Goal: Task Accomplishment & Management: Use online tool/utility

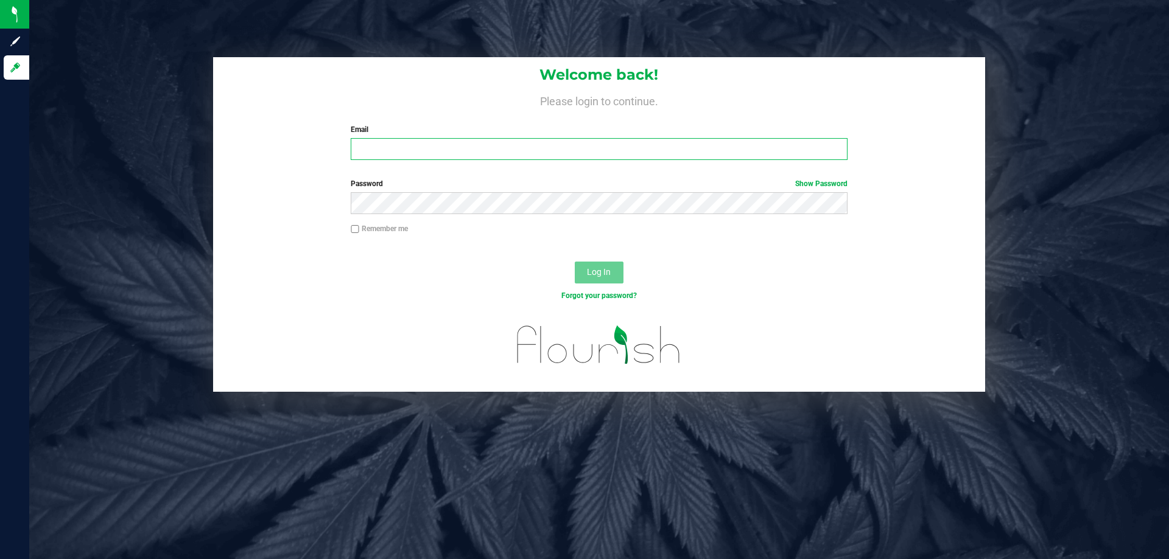
click at [668, 155] on input "Email" at bounding box center [599, 149] width 496 height 22
type input "[EMAIL_ADDRESS][DOMAIN_NAME]"
click at [575, 262] on button "Log In" at bounding box center [599, 273] width 49 height 22
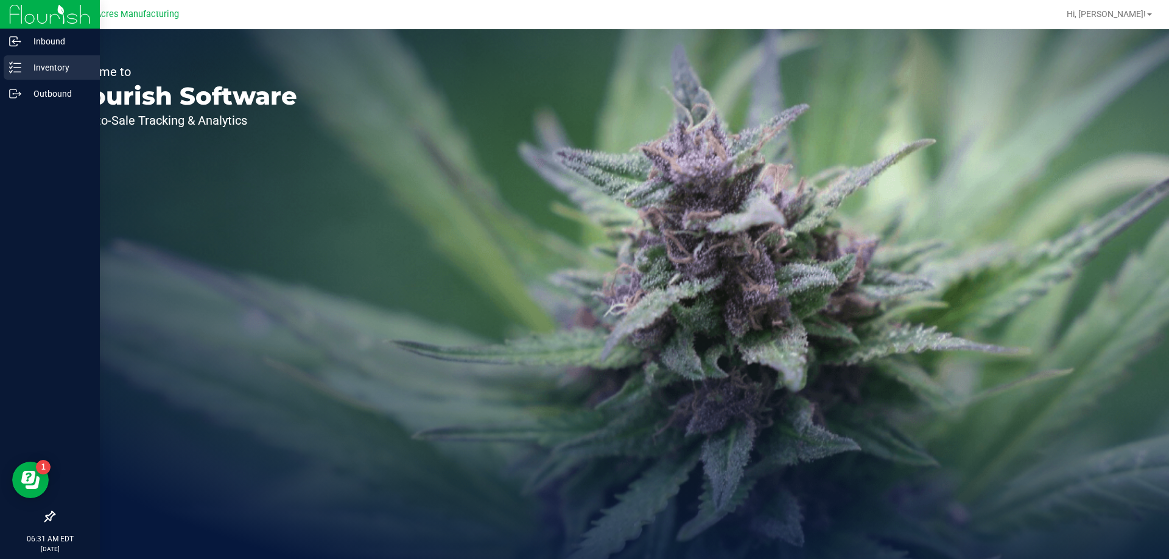
click at [54, 57] on div "Inventory" at bounding box center [52, 67] width 96 height 24
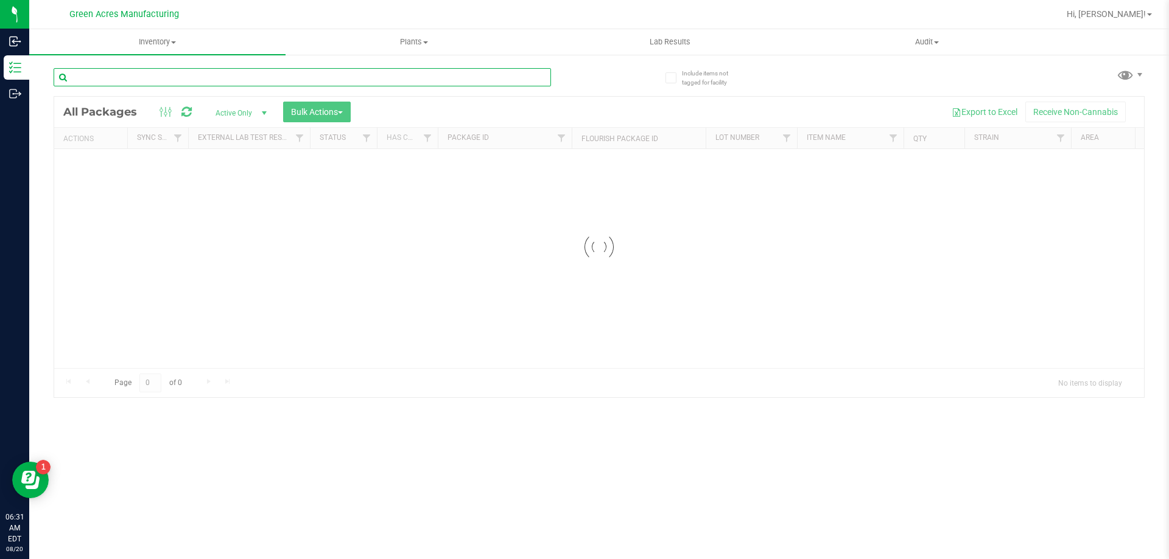
click at [194, 83] on input "text" at bounding box center [302, 77] width 497 height 18
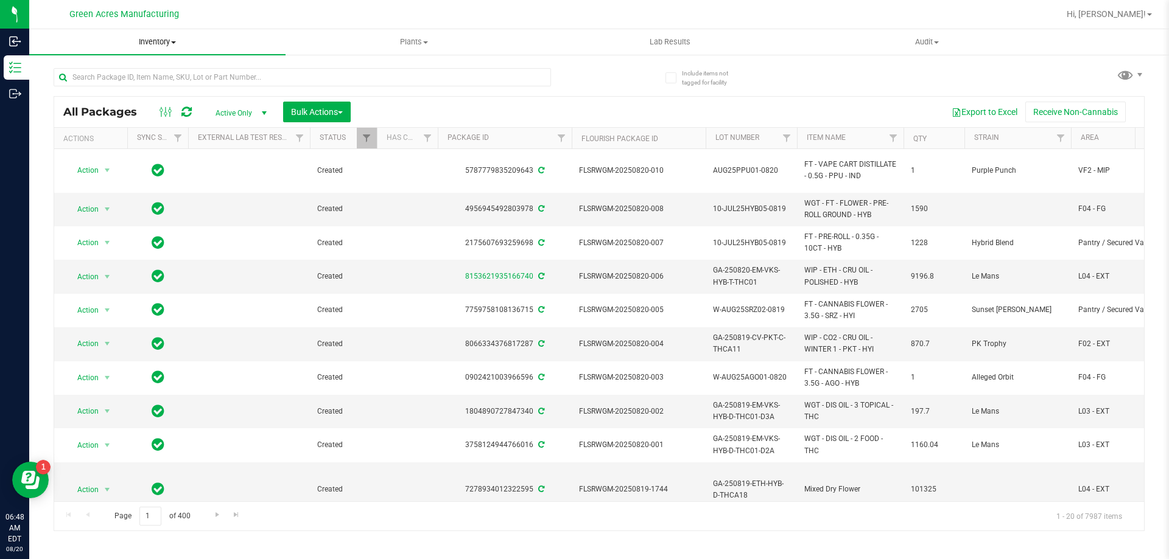
click at [152, 42] on span "Inventory" at bounding box center [157, 42] width 256 height 11
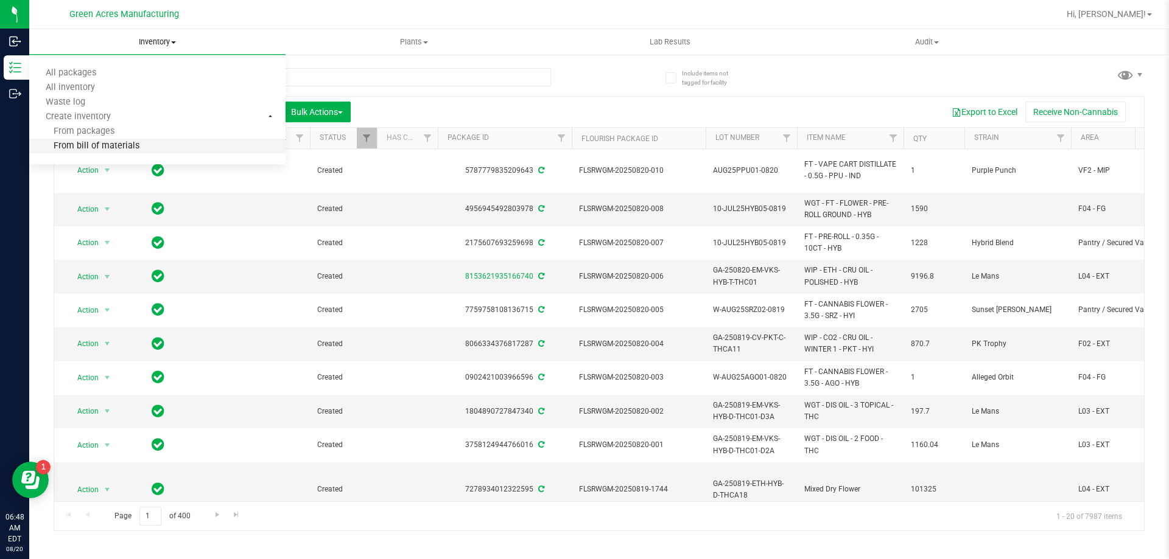
click at [148, 150] on li "From bill of materials" at bounding box center [157, 146] width 256 height 15
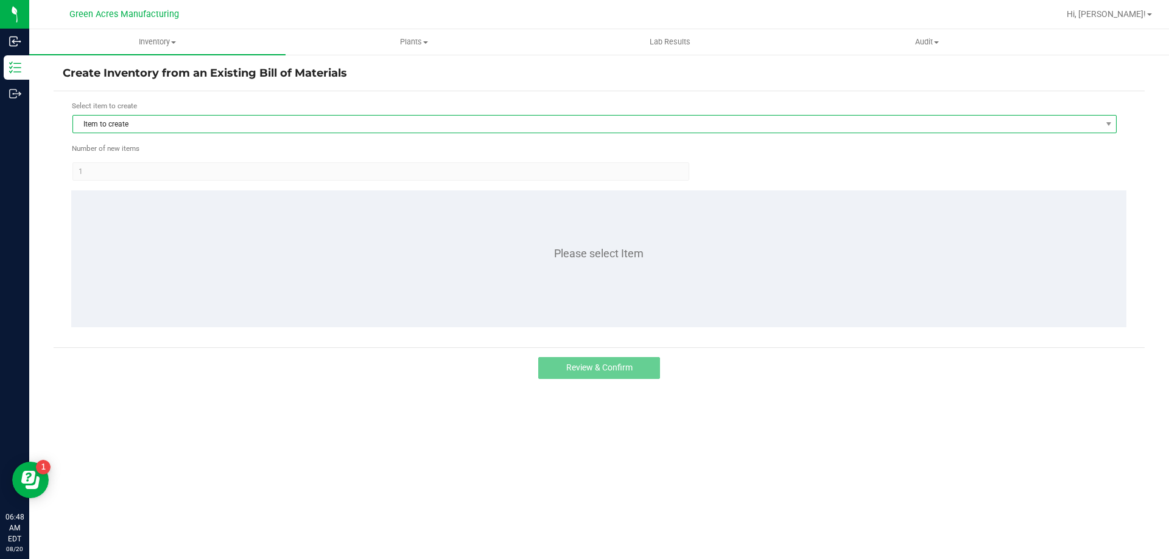
click at [240, 120] on span "Item to create" at bounding box center [586, 124] width 1027 height 17
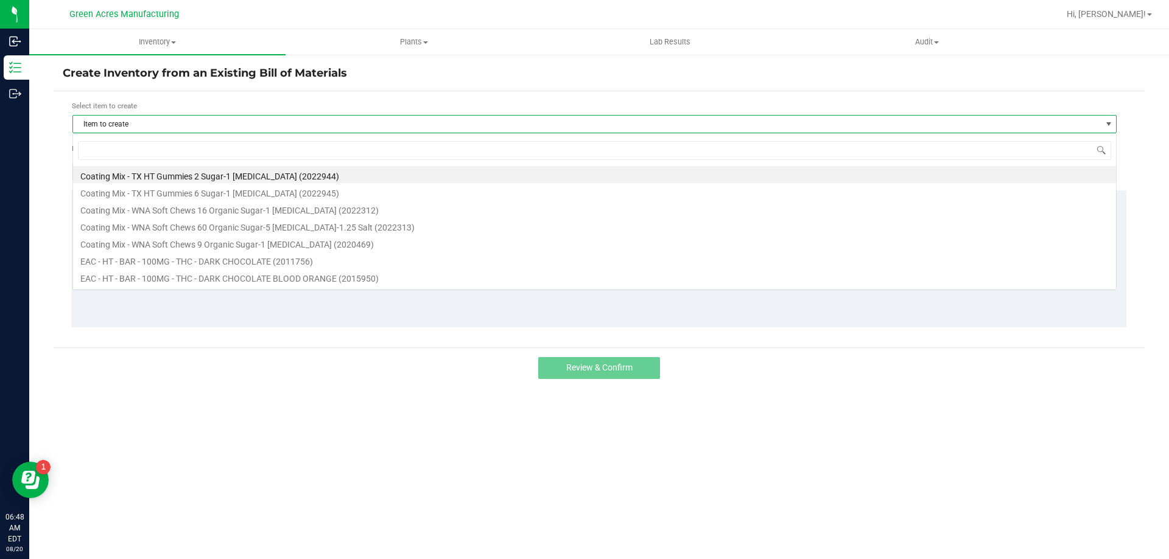
scroll to position [18, 1044]
type input "1013732"
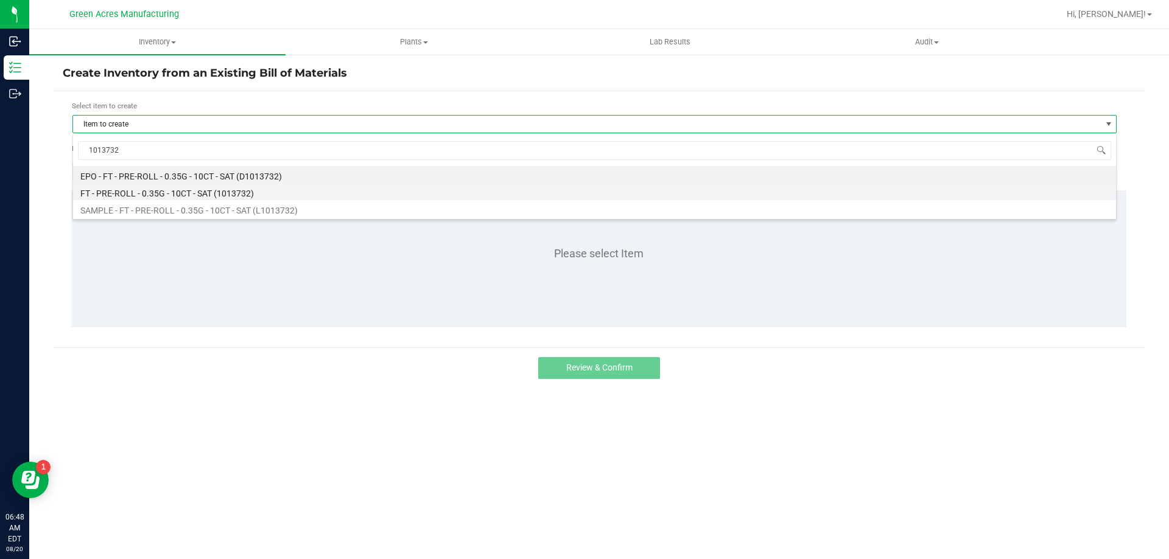
click at [155, 192] on li "FT - PRE-ROLL - 0.35G - 10CT - SAT (1013732)" at bounding box center [594, 191] width 1043 height 17
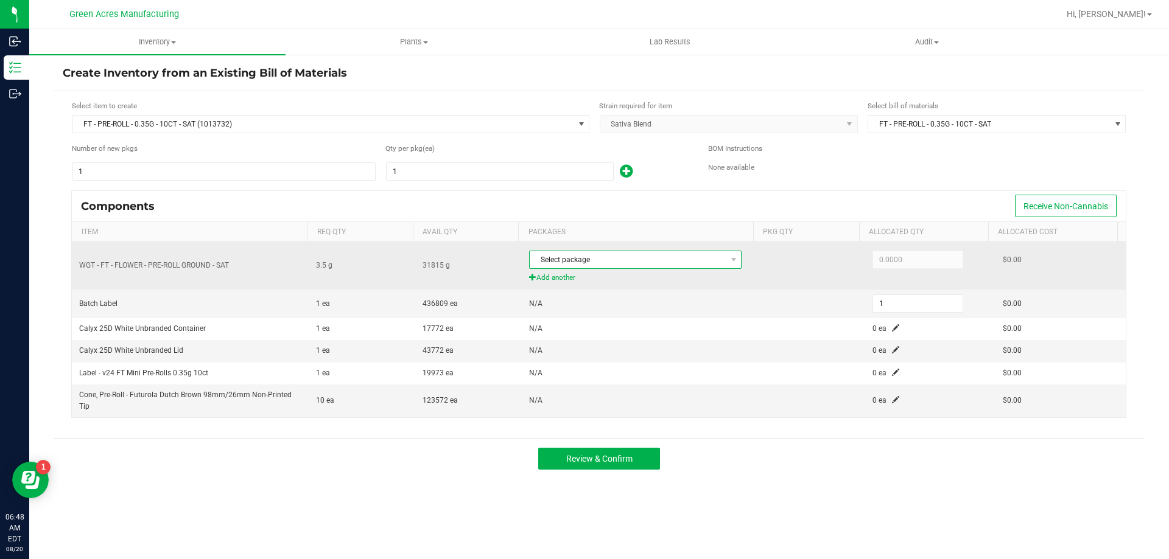
click at [698, 264] on span "Select package" at bounding box center [628, 259] width 196 height 17
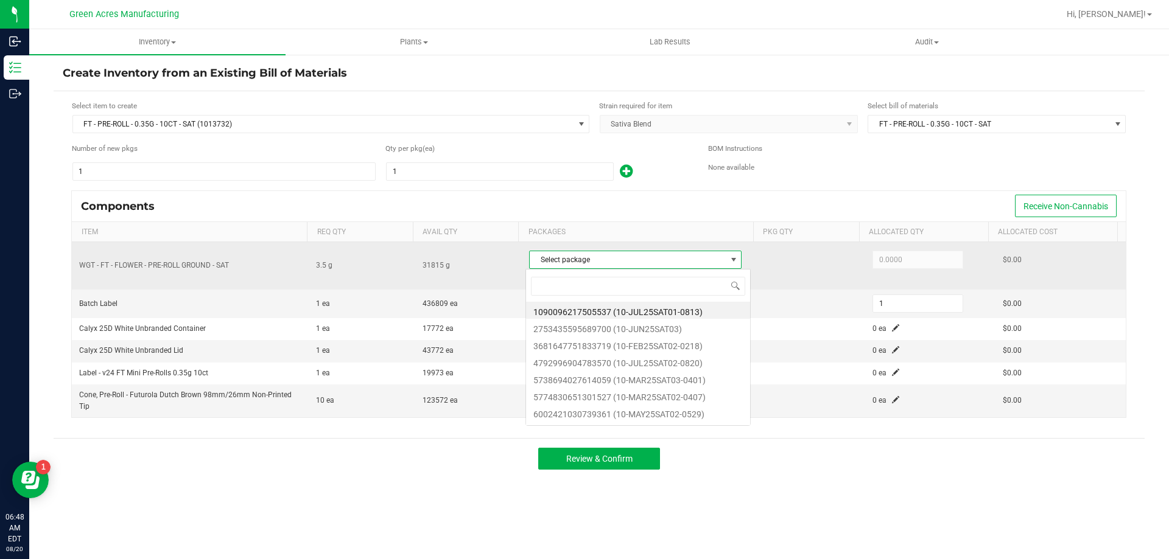
scroll to position [18, 210]
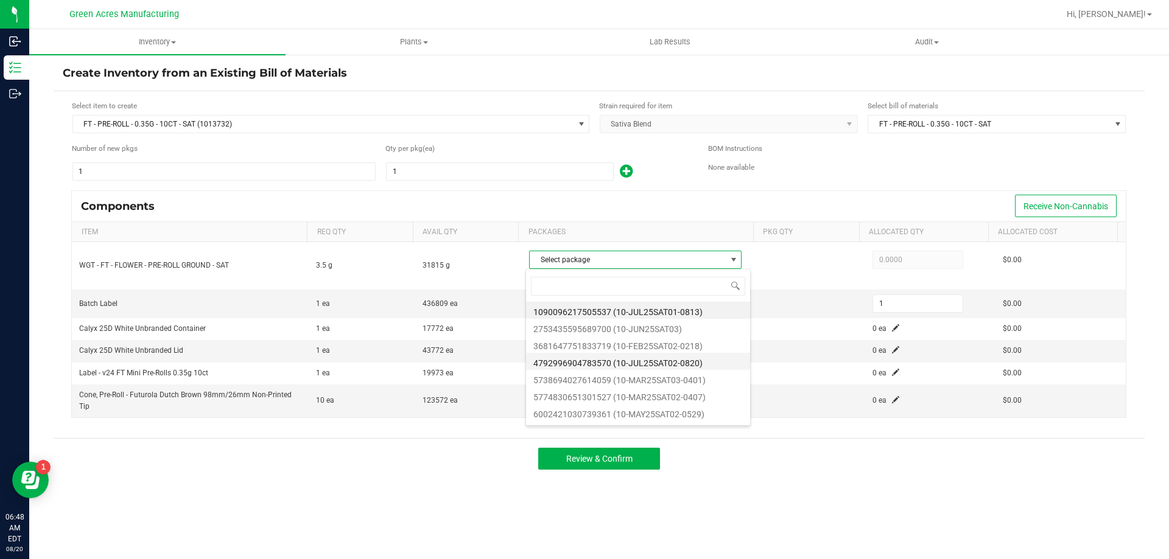
click at [643, 366] on li "4792996904783570 (10-JUL25SAT02-0820)" at bounding box center [638, 361] width 224 height 17
type input "3.5000"
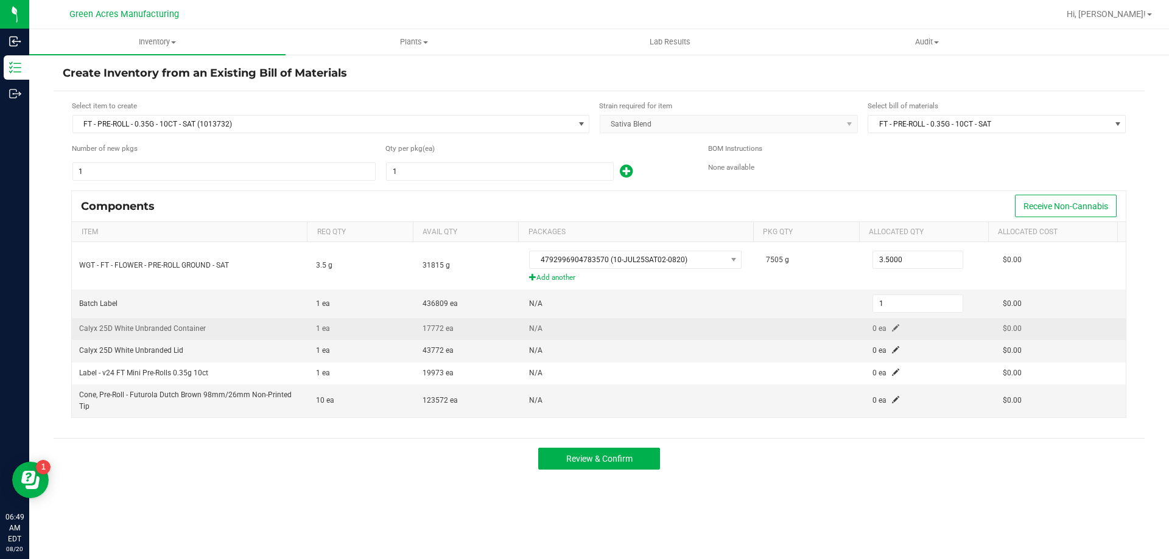
click at [892, 326] on span at bounding box center [895, 327] width 7 height 7
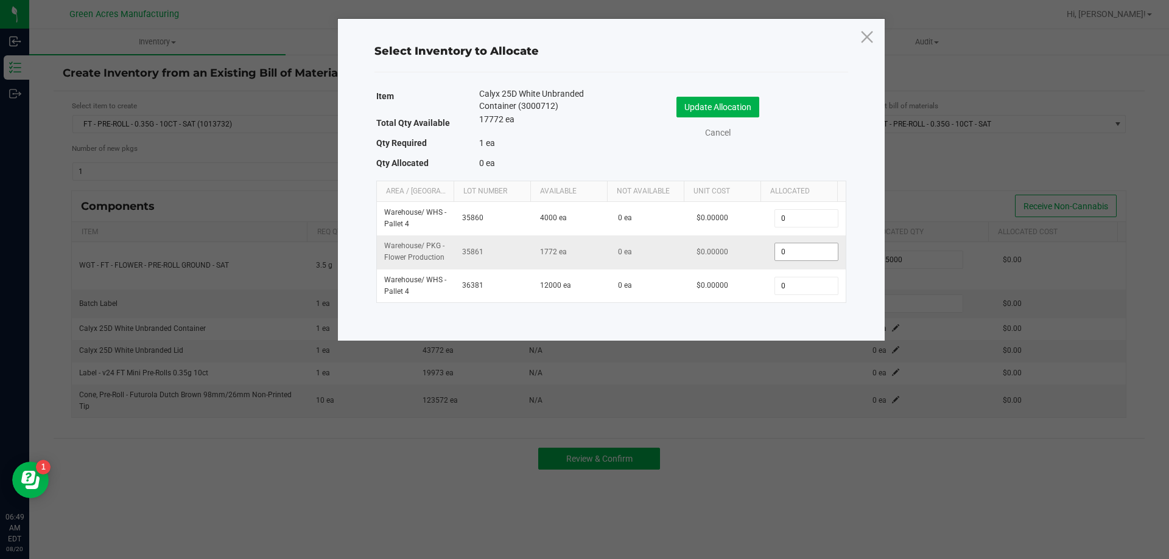
click at [802, 254] on input "0" at bounding box center [806, 251] width 62 height 17
type input "1"
click at [685, 103] on button "Update Allocation" at bounding box center [717, 107] width 83 height 21
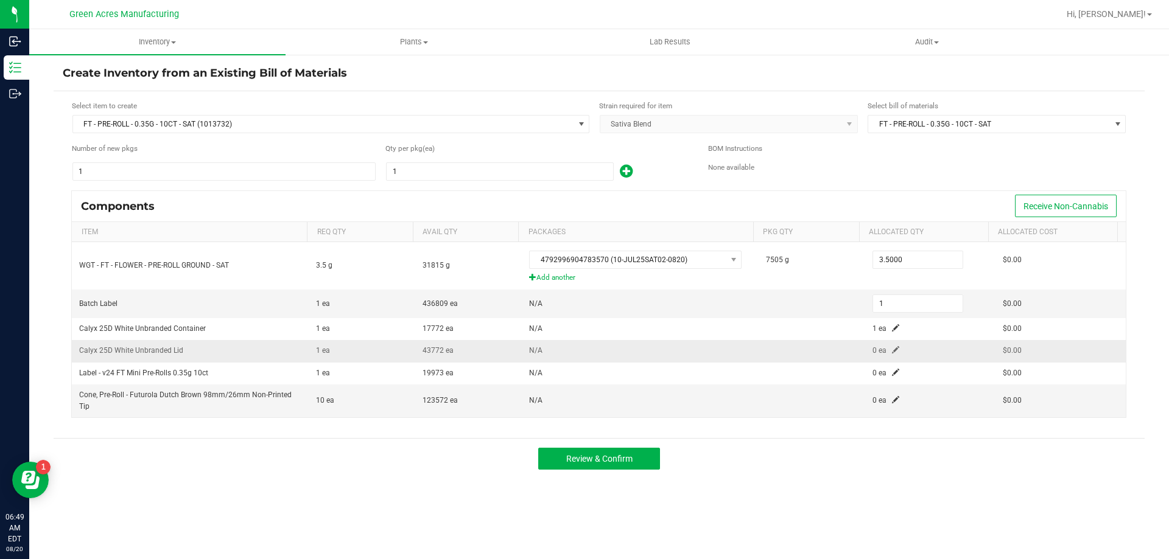
click at [892, 351] on span at bounding box center [895, 349] width 7 height 7
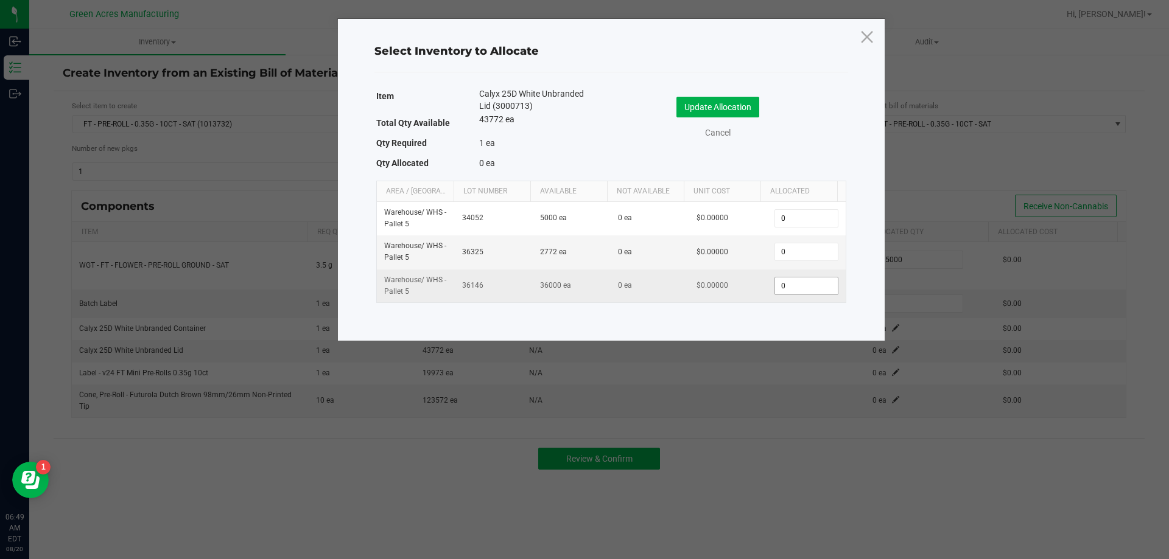
click at [789, 286] on input "0" at bounding box center [806, 286] width 62 height 17
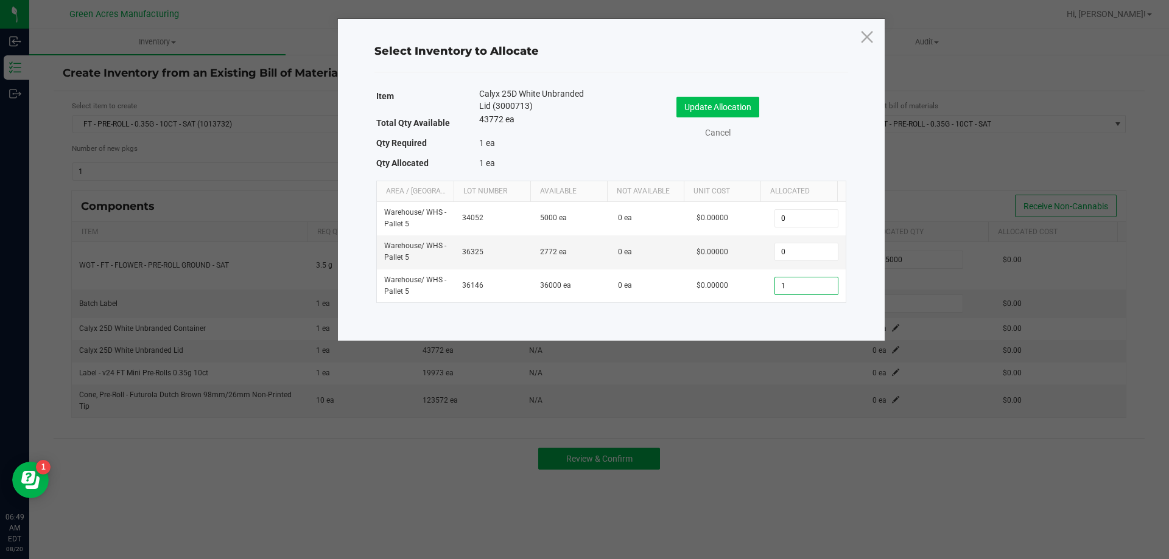
type input "1"
click at [711, 110] on button "Update Allocation" at bounding box center [717, 107] width 83 height 21
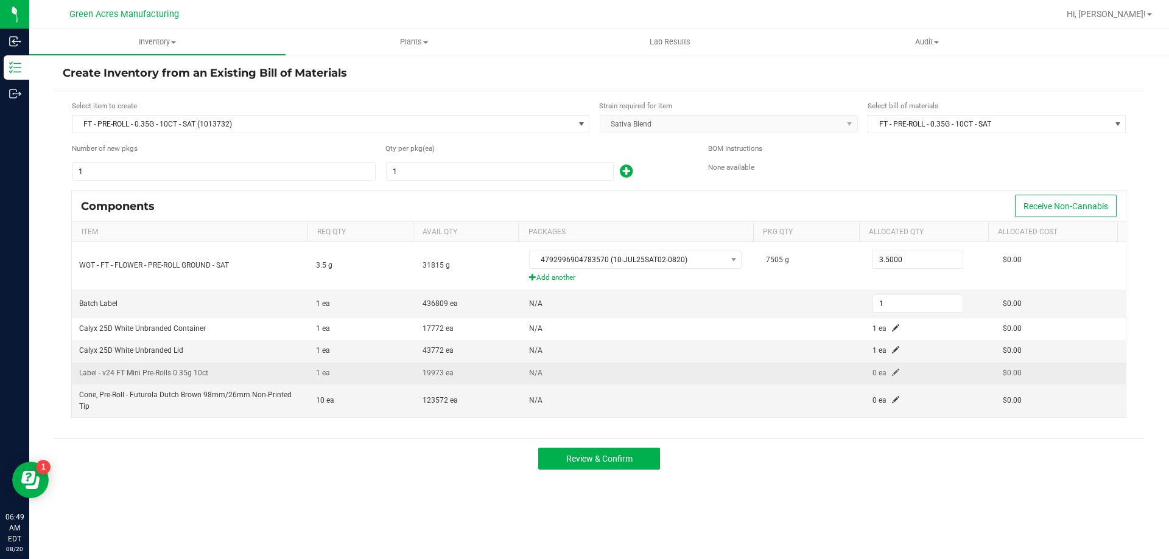
click at [892, 376] on span at bounding box center [895, 372] width 7 height 7
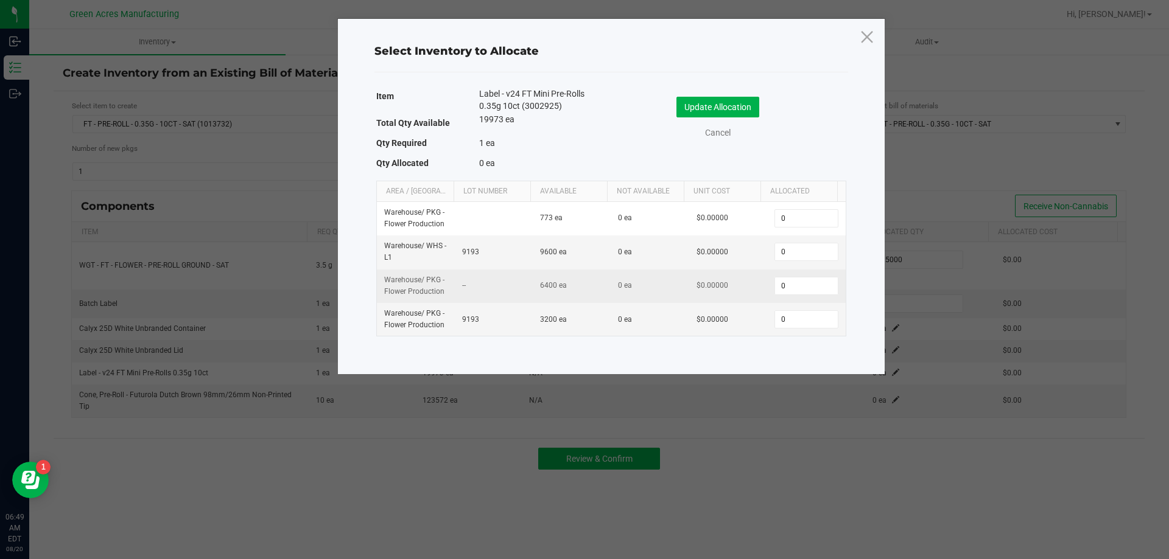
click at [815, 301] on td "0" at bounding box center [806, 286] width 78 height 33
click at [809, 293] on input "0" at bounding box center [806, 286] width 62 height 17
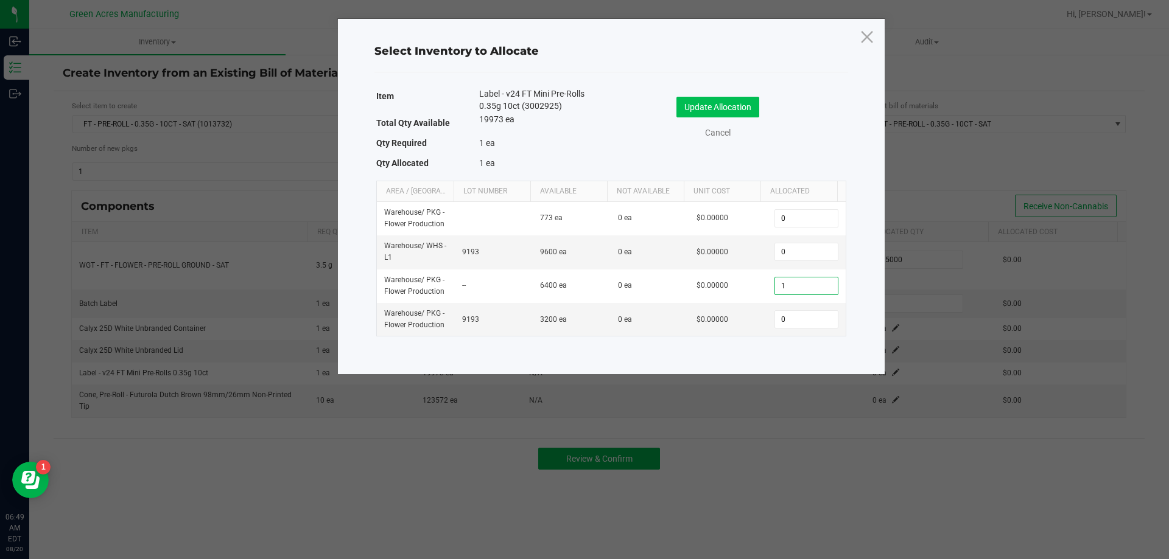
type input "1"
click at [710, 114] on button "Update Allocation" at bounding box center [717, 107] width 83 height 21
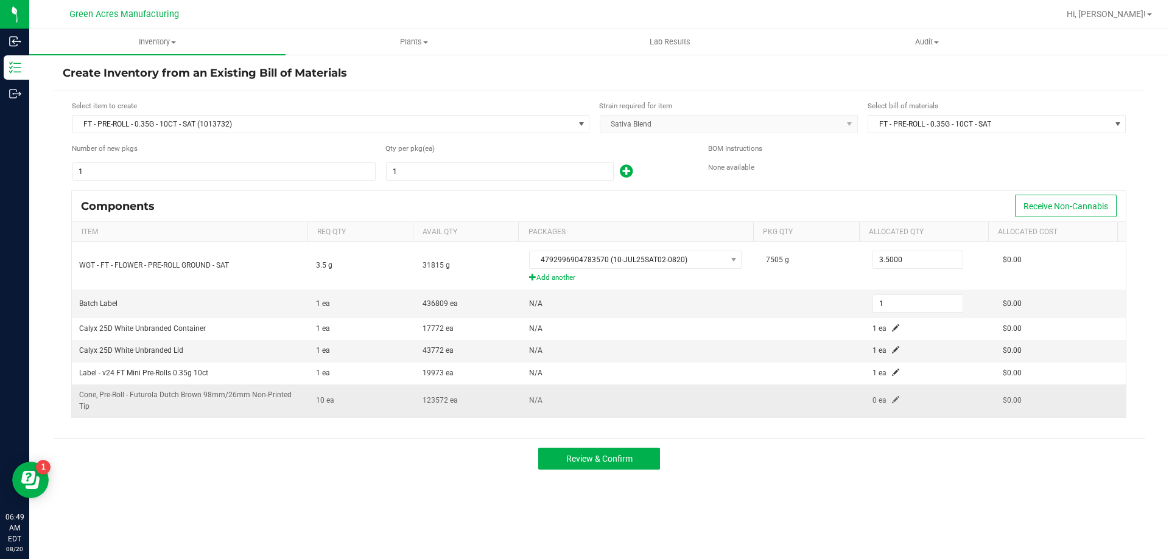
click at [892, 402] on span at bounding box center [895, 399] width 7 height 7
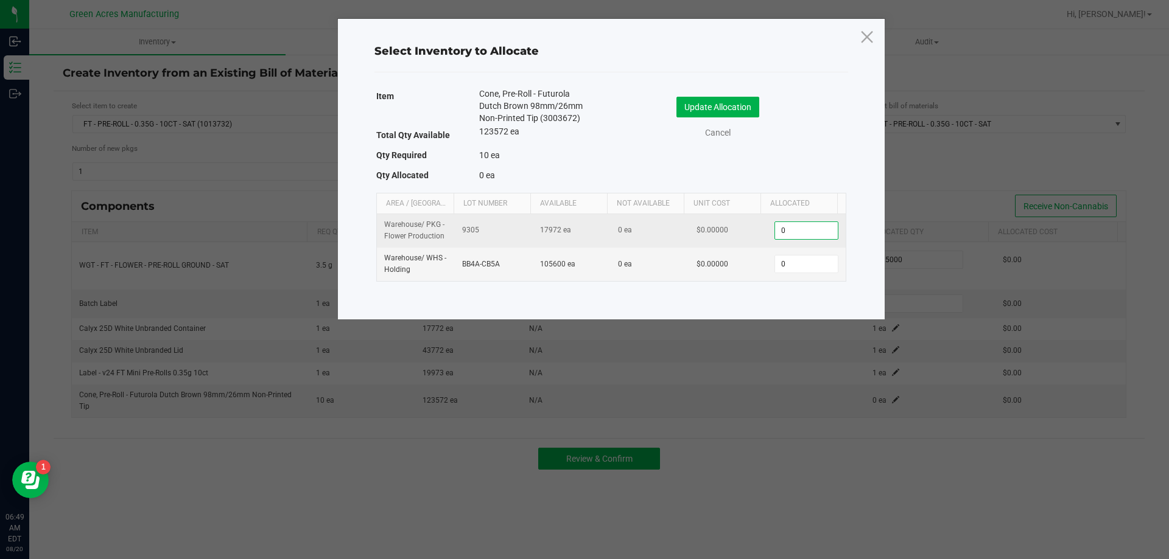
click at [785, 231] on input "0" at bounding box center [806, 230] width 62 height 17
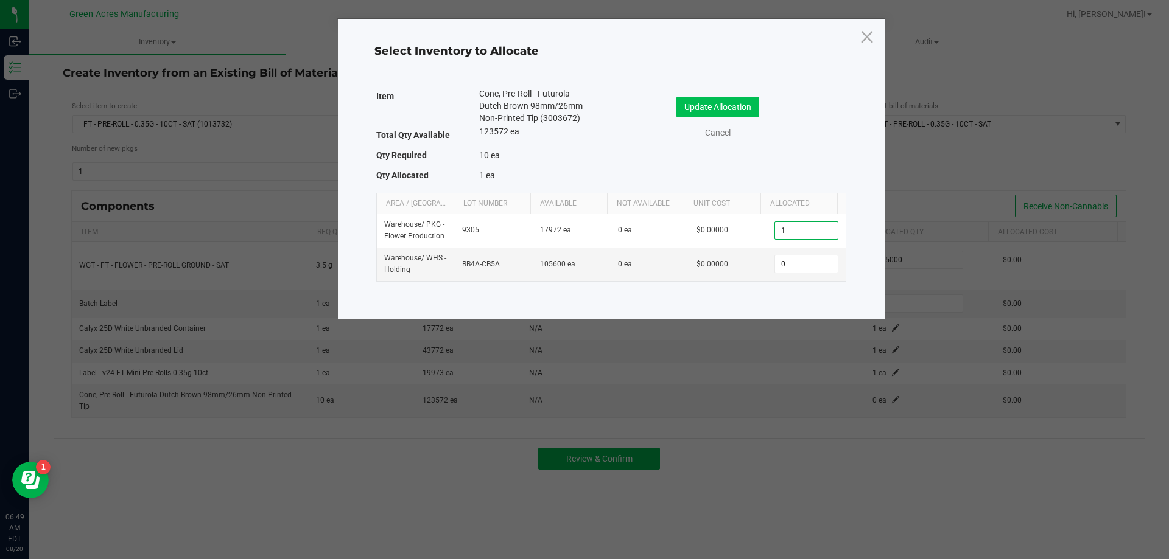
type input "1"
click at [724, 103] on button "Update Allocation" at bounding box center [717, 107] width 83 height 21
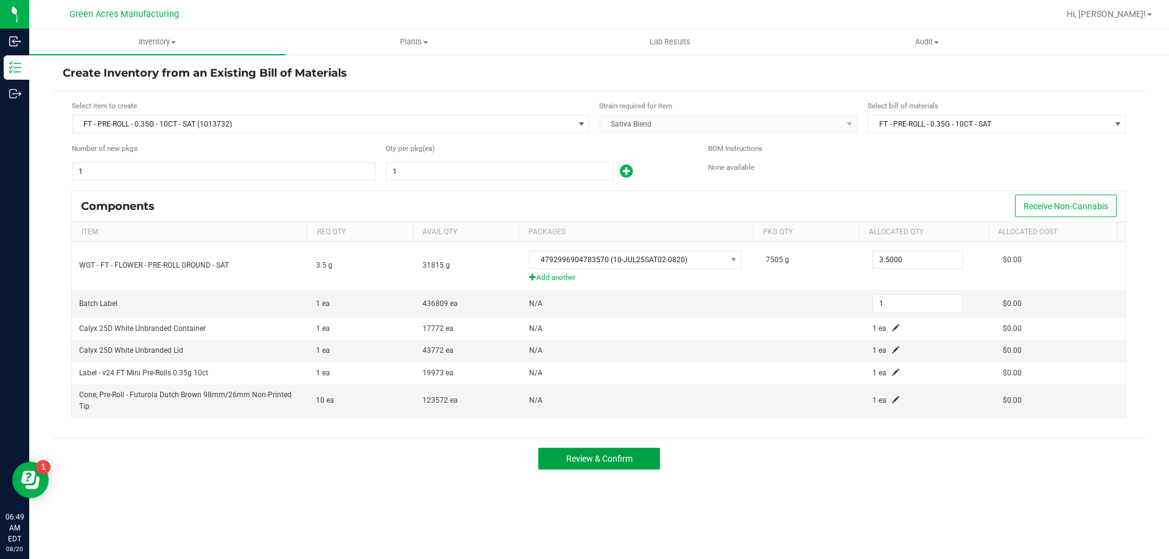
click at [632, 460] on span "Review & Confirm" at bounding box center [599, 459] width 66 height 10
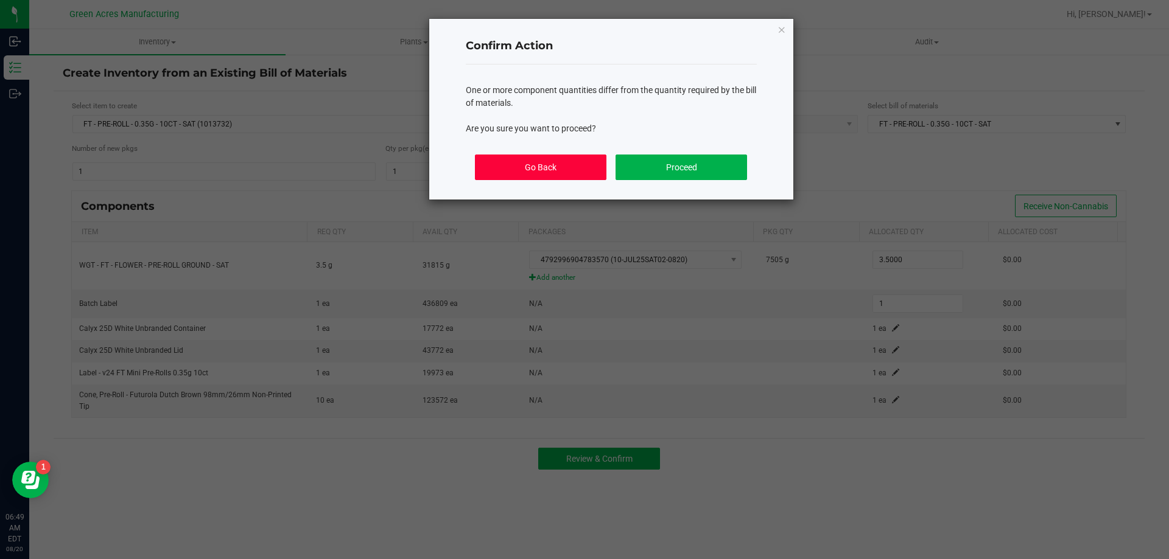
click at [597, 170] on button "Go Back" at bounding box center [540, 168] width 131 height 26
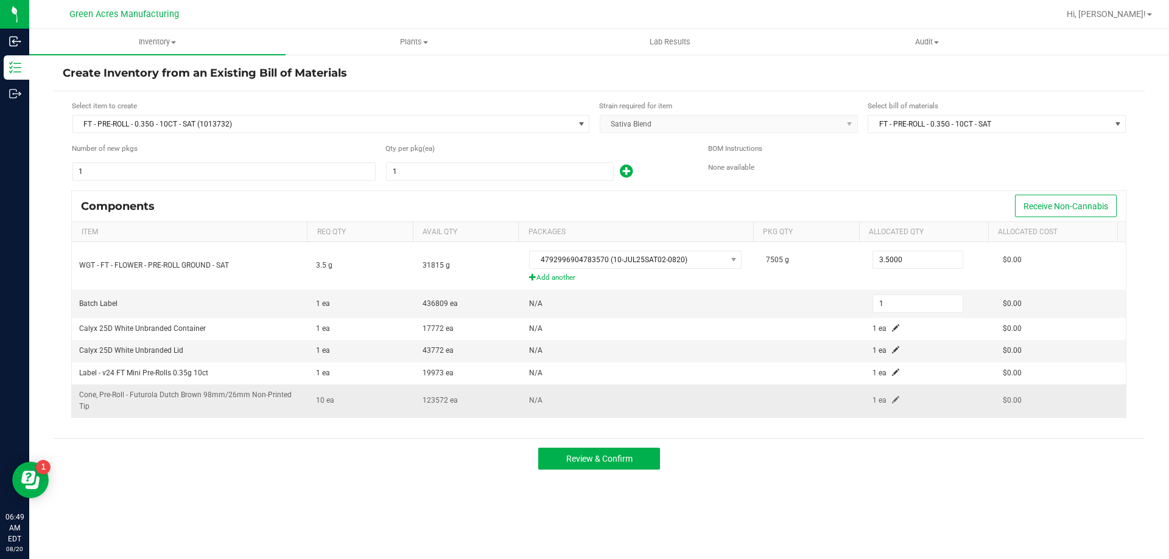
click at [892, 400] on span at bounding box center [895, 399] width 7 height 7
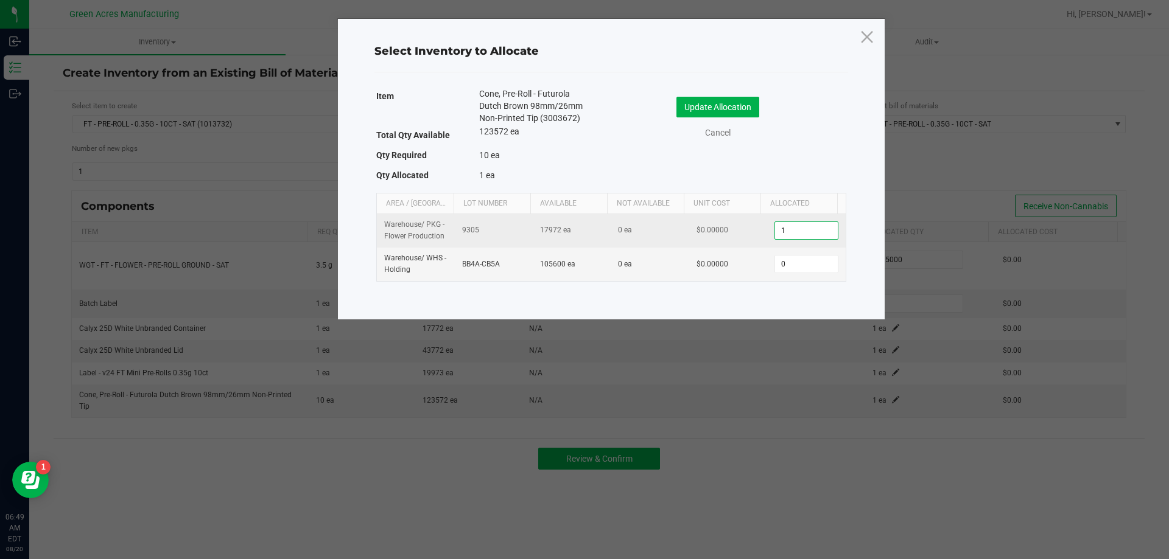
click at [791, 231] on input "1" at bounding box center [806, 230] width 62 height 17
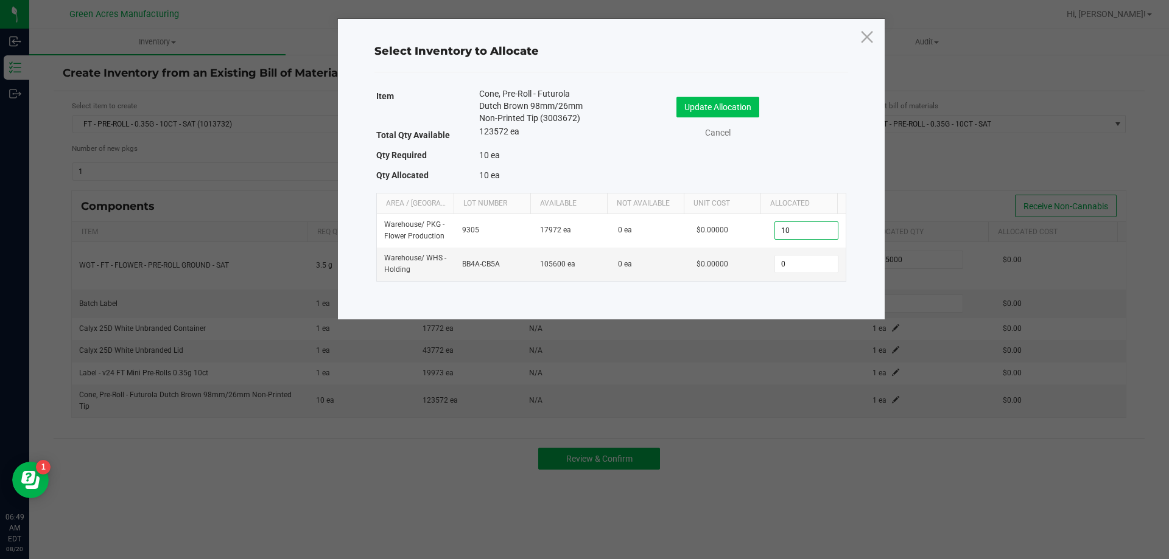
type input "10"
click at [694, 108] on button "Update Allocation" at bounding box center [717, 107] width 83 height 21
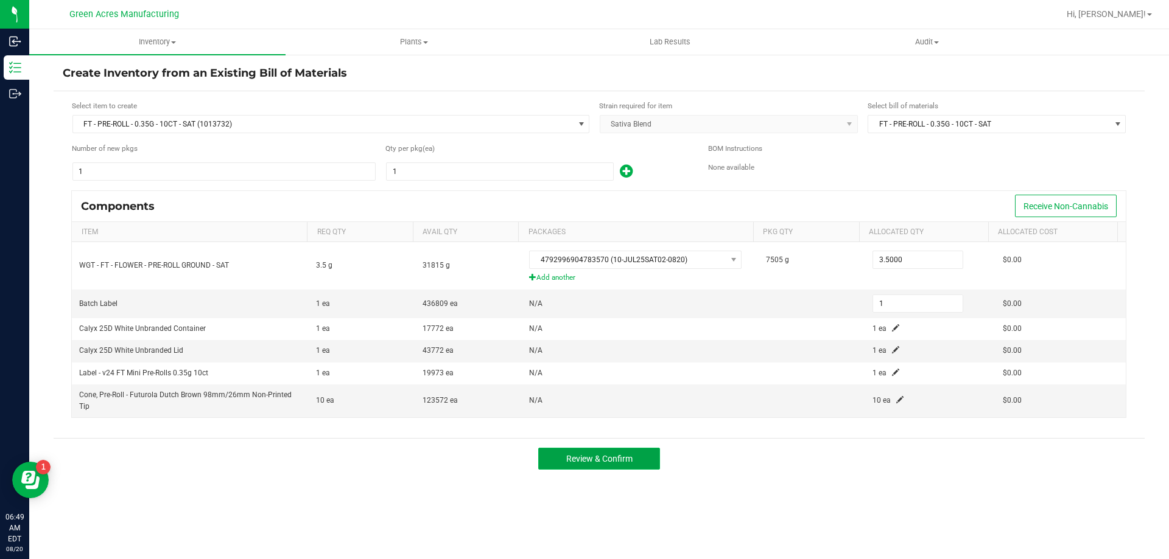
click at [625, 452] on button "Review & Confirm" at bounding box center [599, 459] width 122 height 22
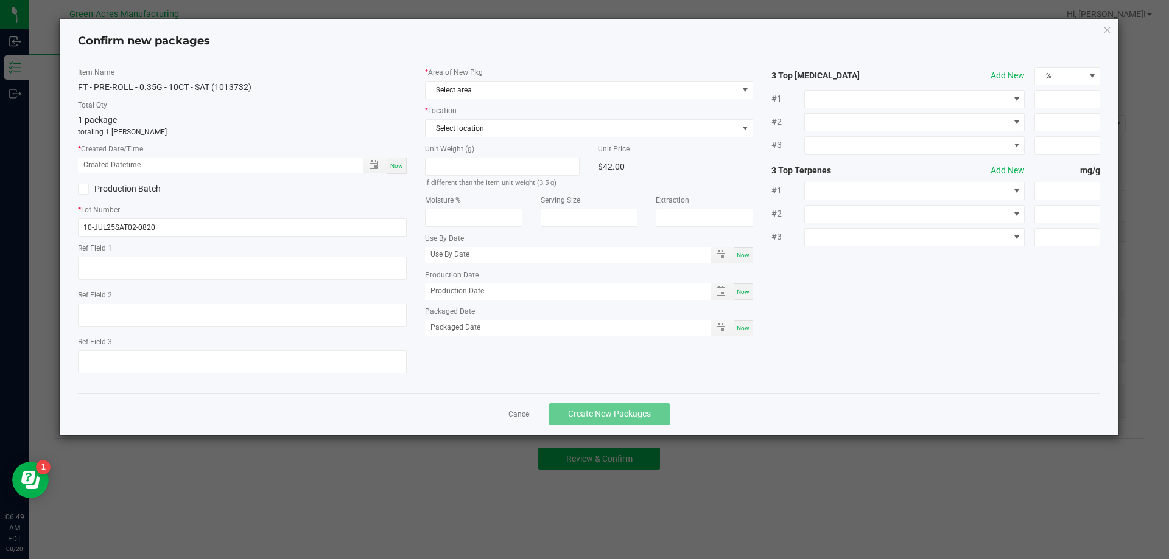
click at [404, 175] on div "Item Name FT - PRE-ROLL - 0.35G - 10CT - SAT (1013732) Total Qty 1 package tota…" at bounding box center [242, 225] width 347 height 316
click at [404, 174] on div "Item Name FT - PRE-ROLL - 0.35G - 10CT - SAT (1013732) Total Qty 1 package tota…" at bounding box center [242, 225] width 347 height 316
click at [400, 163] on span "Now" at bounding box center [396, 166] width 13 height 7
type input "[DATE] 06:49 AM"
click at [486, 84] on span "Select area" at bounding box center [581, 90] width 312 height 17
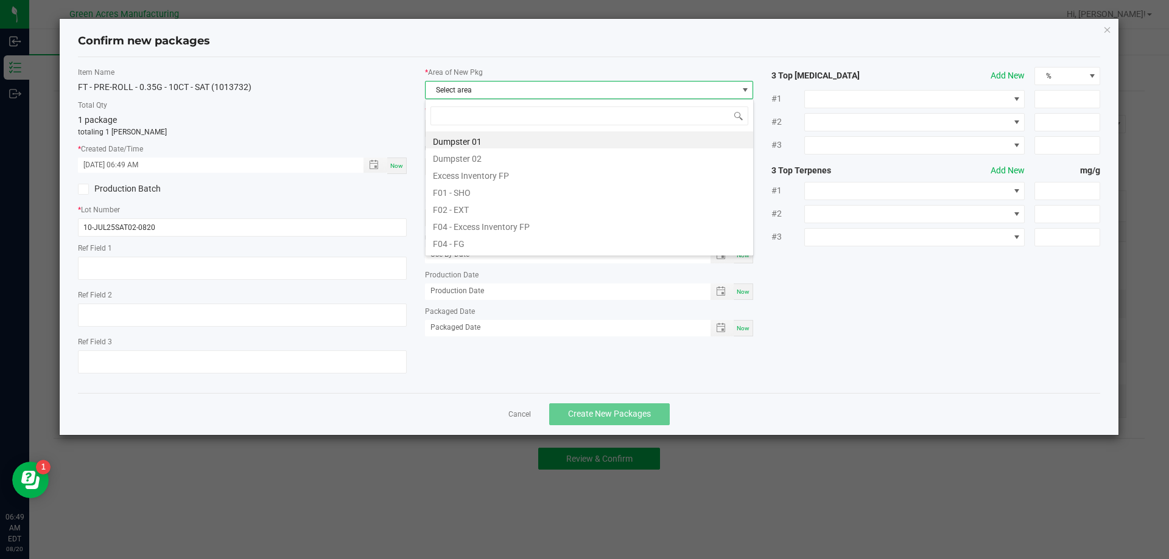
scroll to position [61, 0]
click at [455, 188] on li "F04 - FG" at bounding box center [588, 181] width 327 height 17
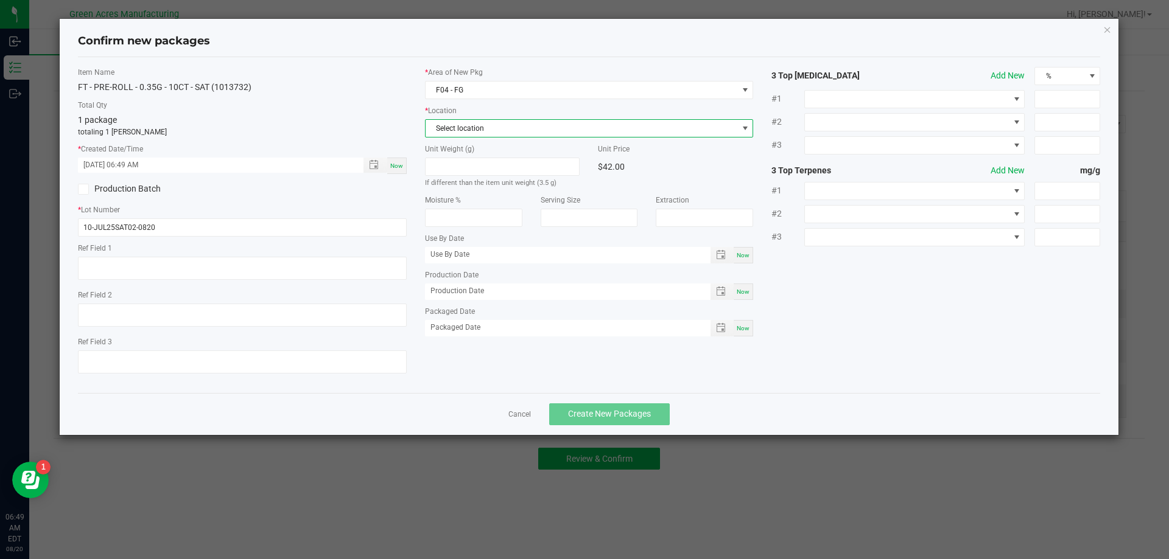
drag, startPoint x: 487, startPoint y: 136, endPoint x: 501, endPoint y: 136, distance: 14.0
click at [500, 136] on span "Select location" at bounding box center [581, 128] width 312 height 17
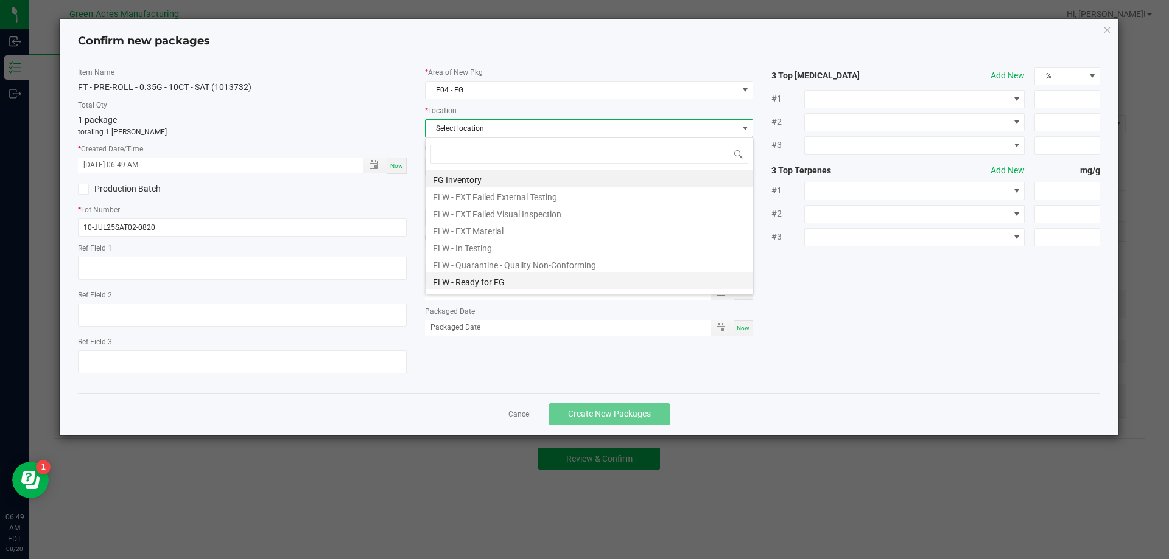
scroll to position [18, 329]
drag, startPoint x: 463, startPoint y: 291, endPoint x: 468, endPoint y: 287, distance: 6.9
click at [463, 290] on li "Lot Sample Storage" at bounding box center [588, 297] width 327 height 17
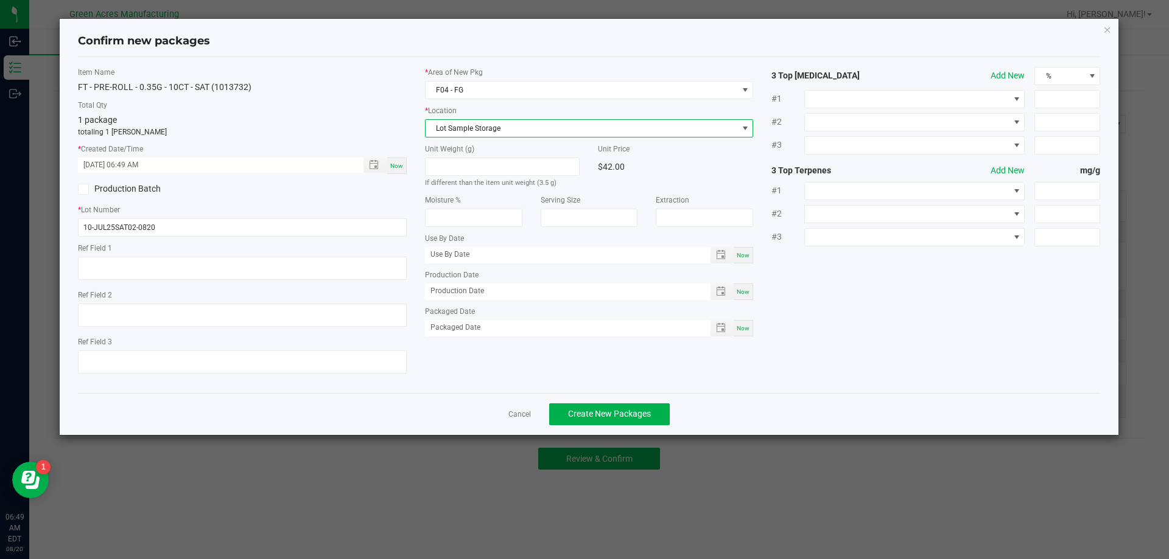
click at [508, 146] on label "Unit Weight (g)" at bounding box center [502, 149] width 155 height 11
click at [512, 136] on span "Lot Sample Storage" at bounding box center [581, 128] width 312 height 17
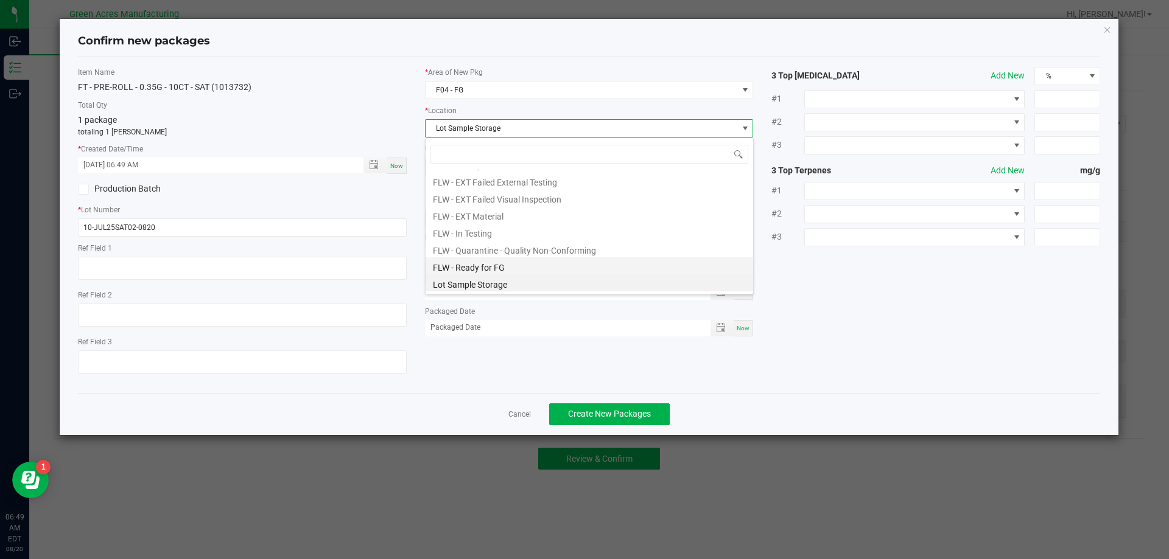
click at [486, 270] on li "FLW - Ready for FG" at bounding box center [588, 265] width 327 height 17
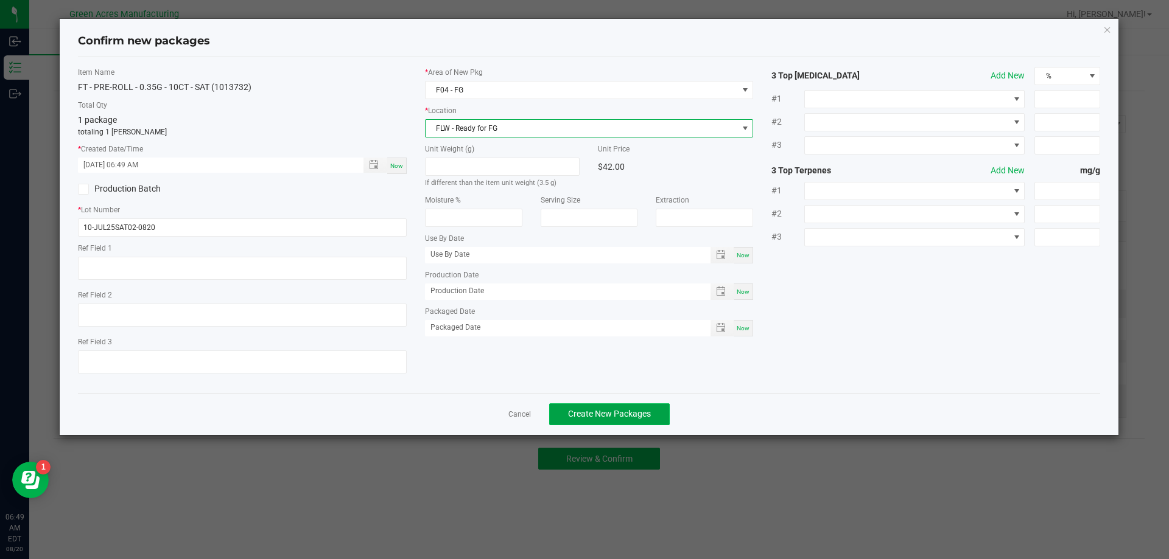
click at [618, 408] on button "Create New Packages" at bounding box center [609, 415] width 121 height 22
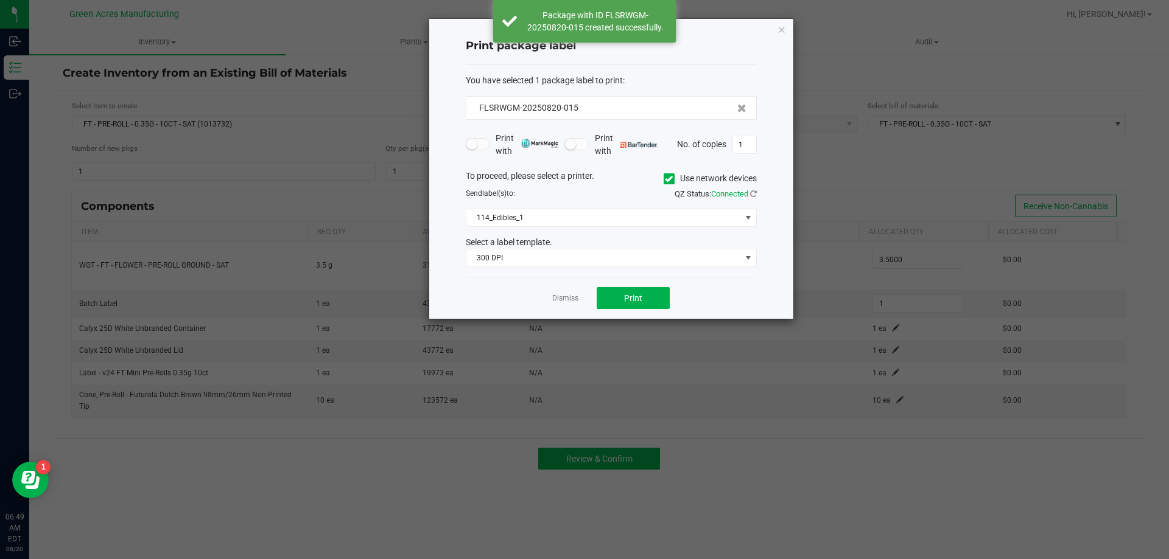
click at [663, 177] on span at bounding box center [668, 178] width 11 height 11
click at [0, 0] on input "Use network devices" at bounding box center [0, 0] width 0 height 0
click at [648, 223] on span at bounding box center [603, 217] width 274 height 17
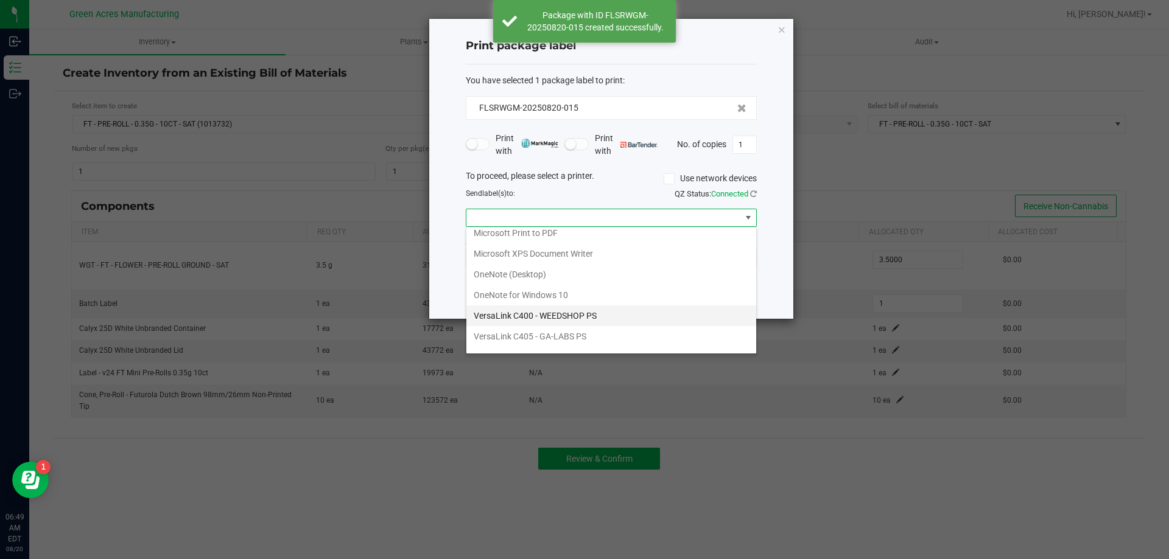
scroll to position [44, 0]
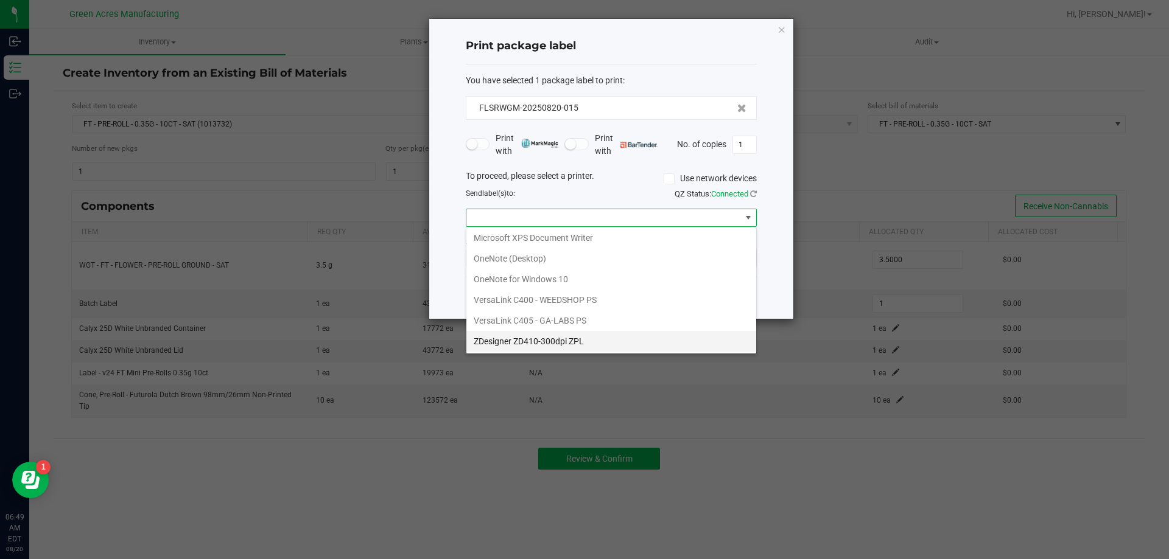
click at [544, 339] on ZPL "ZDesigner ZD410-300dpi ZPL" at bounding box center [611, 341] width 290 height 21
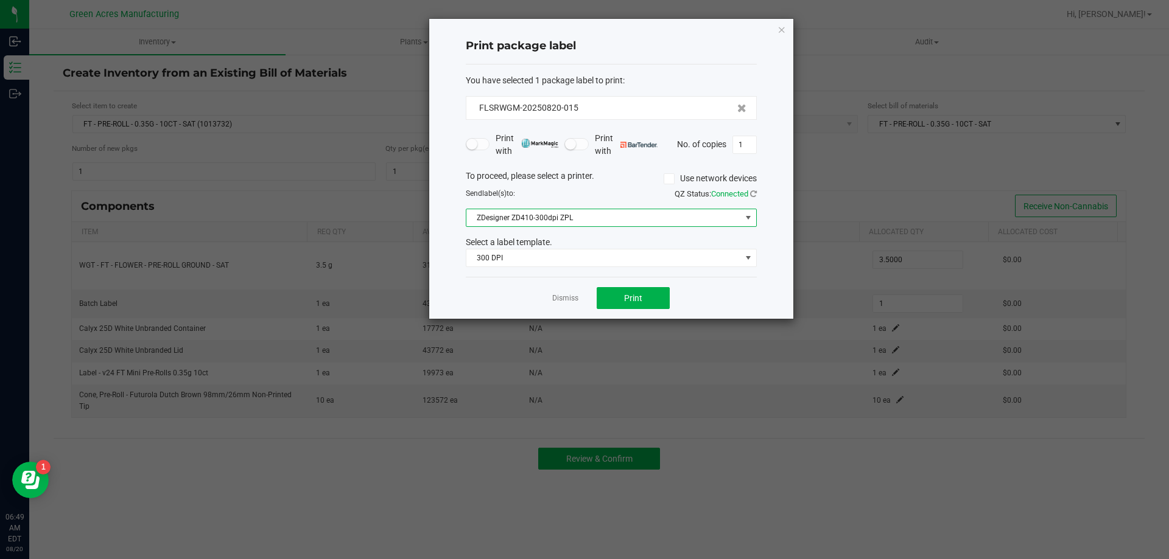
click at [447, 249] on div "Print package label You have selected 1 package label to print : FLSRWGM-202508…" at bounding box center [611, 169] width 364 height 300
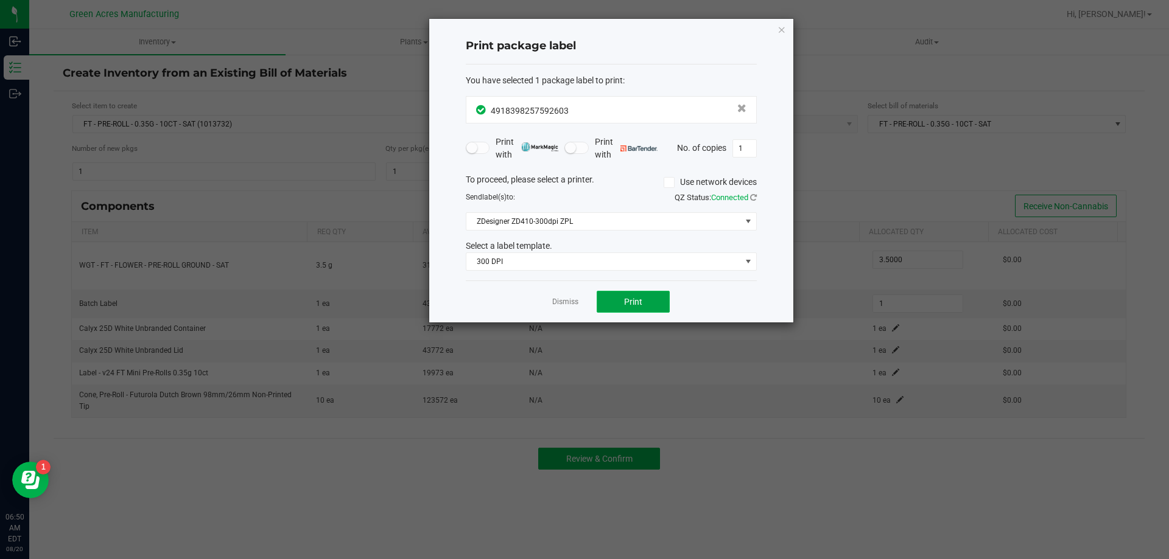
click at [639, 298] on span "Print" at bounding box center [633, 302] width 18 height 10
click at [572, 299] on link "Dismiss" at bounding box center [565, 302] width 26 height 10
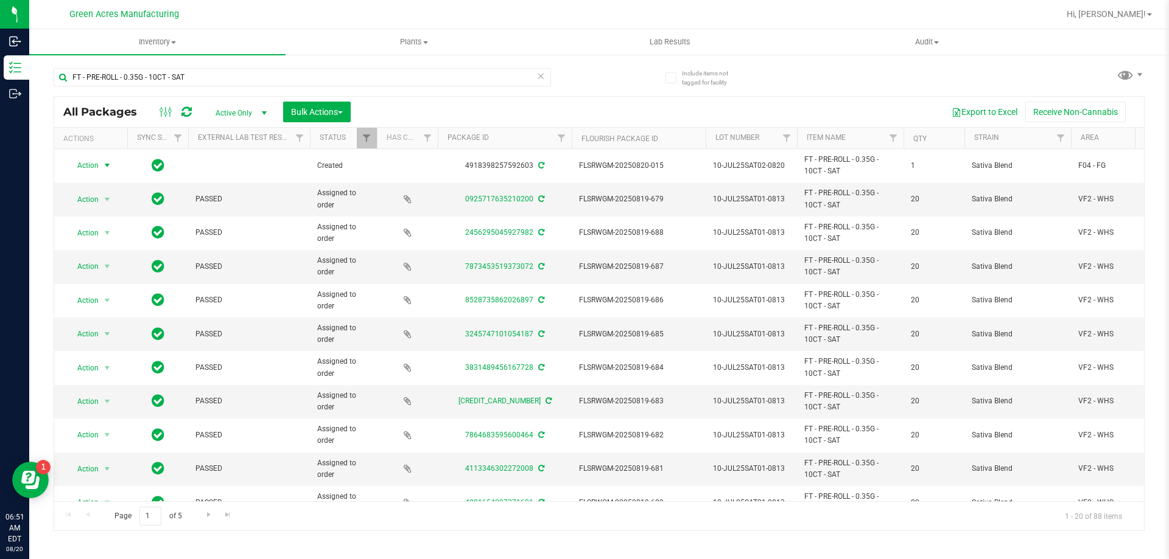
click at [103, 167] on span "select" at bounding box center [107, 166] width 10 height 10
click at [94, 336] on li "Print product labels" at bounding box center [114, 330] width 94 height 18
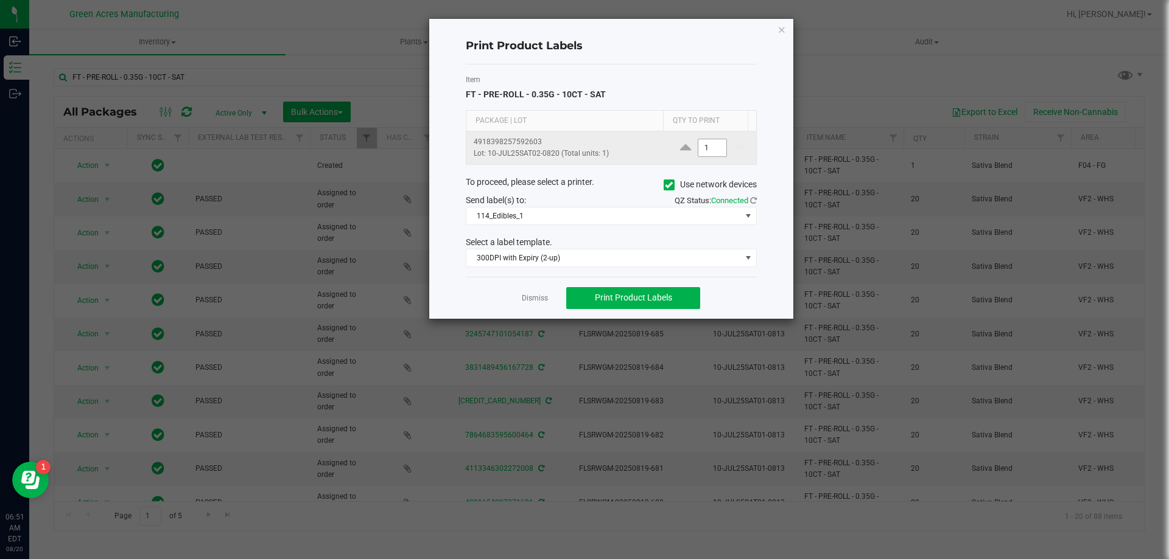
click at [707, 145] on input "1" at bounding box center [712, 147] width 28 height 17
click at [666, 185] on icon at bounding box center [669, 185] width 8 height 0
click at [0, 0] on input "Use network devices" at bounding box center [0, 0] width 0 height 0
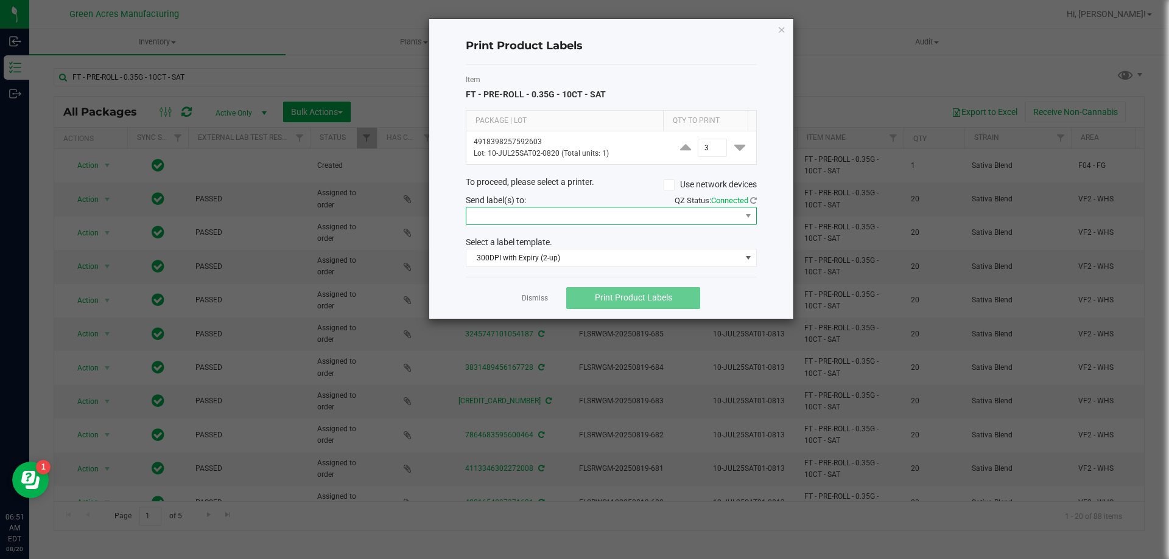
click at [642, 214] on span at bounding box center [603, 216] width 274 height 17
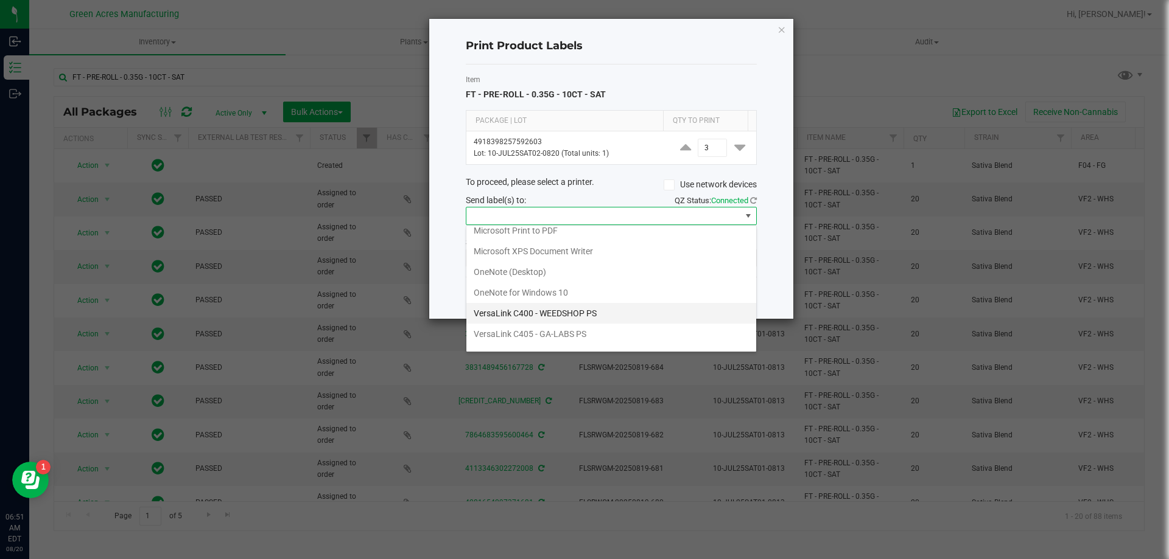
scroll to position [44, 0]
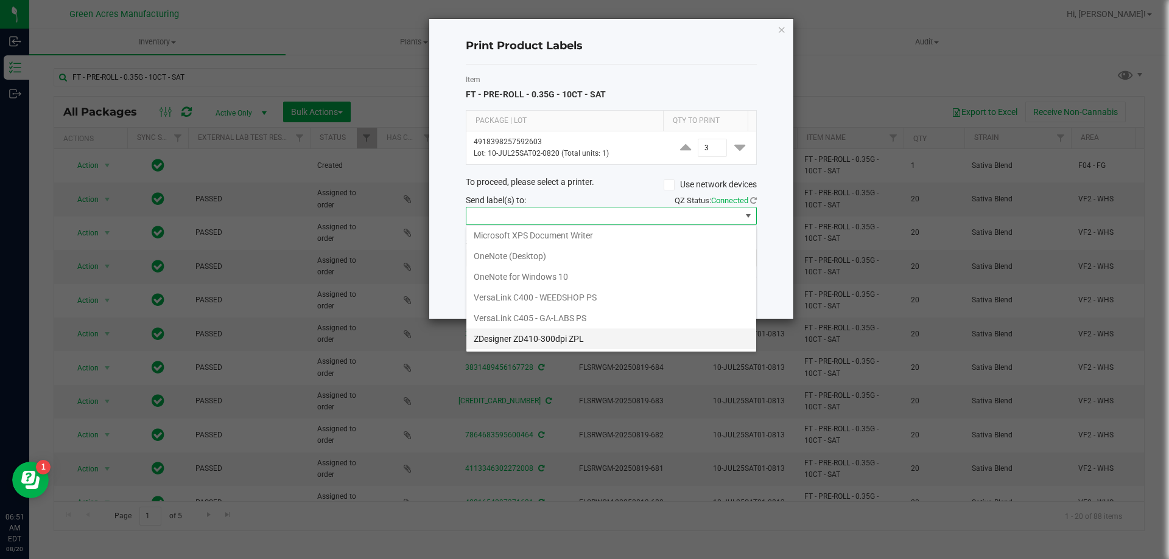
click at [491, 346] on ZPL "ZDesigner ZD410-300dpi ZPL" at bounding box center [611, 339] width 290 height 21
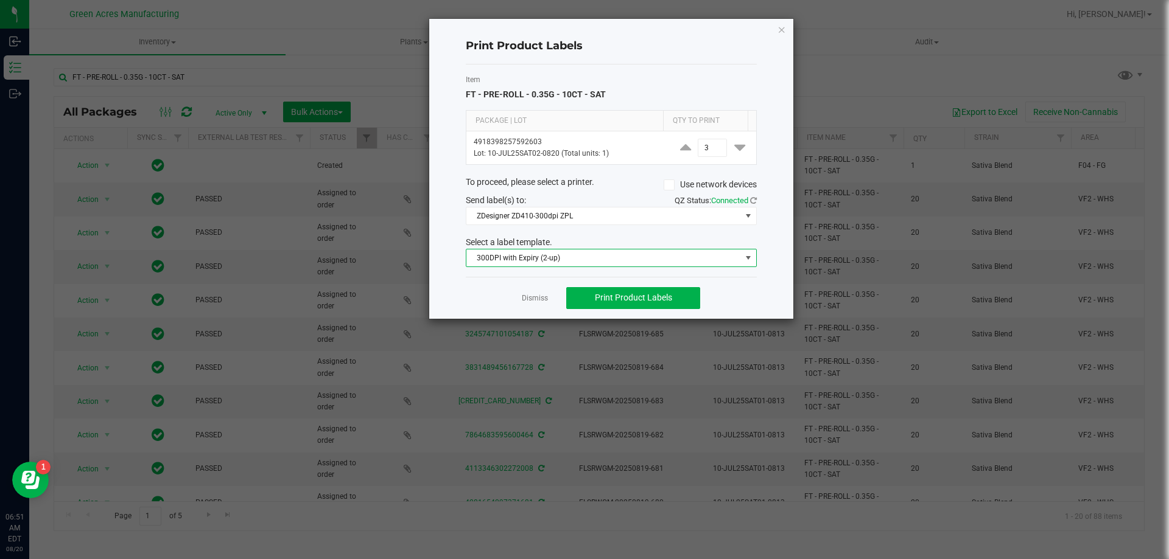
click at [601, 255] on span "300DPI with Expiry (2-up)" at bounding box center [603, 258] width 274 height 17
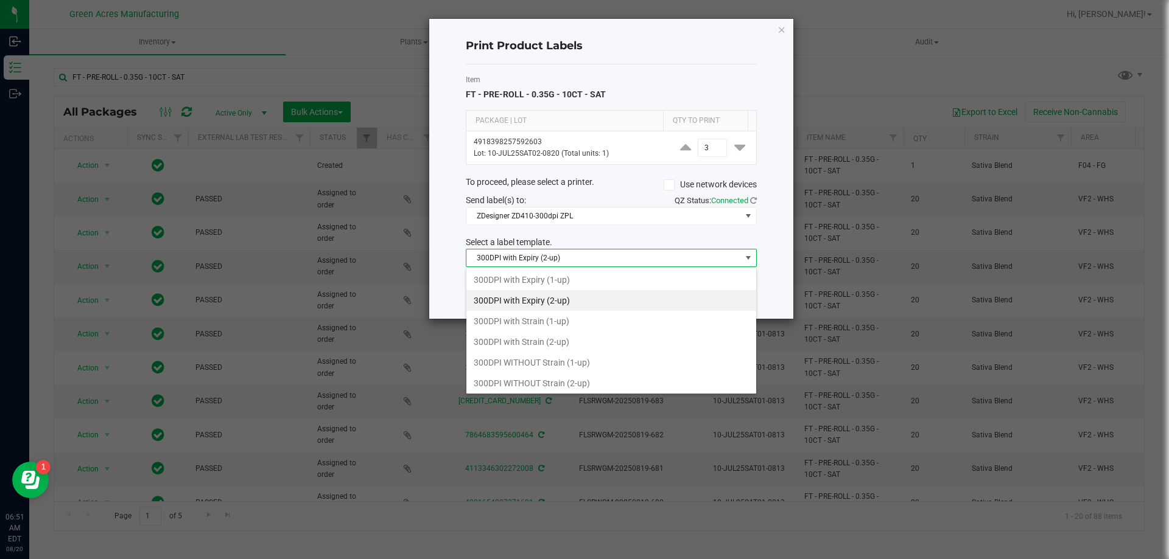
scroll to position [18, 291]
click at [581, 386] on li "300DPI WITHOUT Strain (2-up)" at bounding box center [611, 383] width 290 height 21
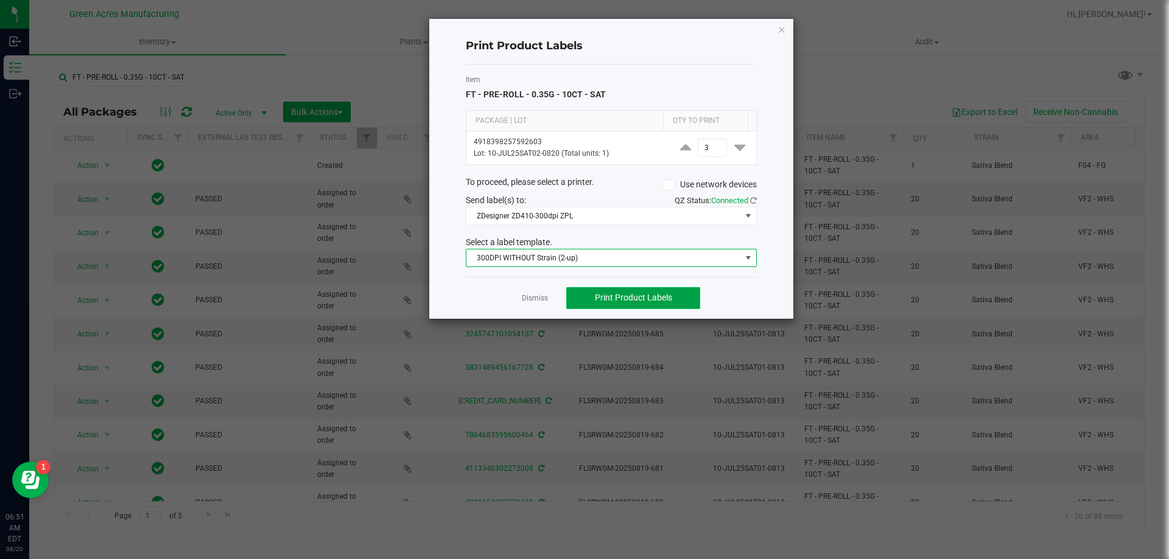
click at [622, 299] on span "Print Product Labels" at bounding box center [633, 298] width 77 height 10
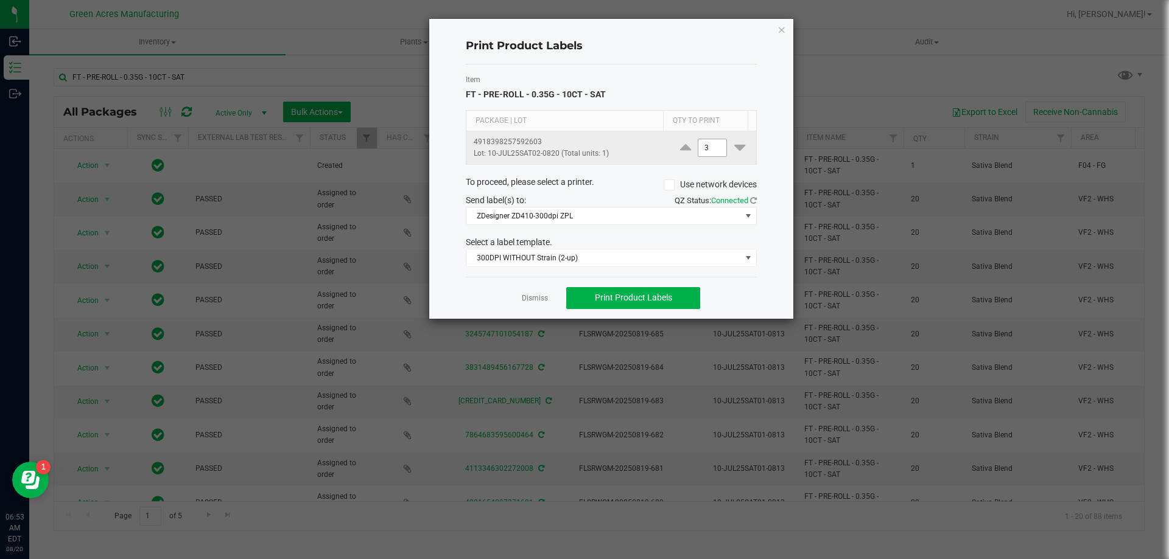
click at [707, 149] on input "3" at bounding box center [712, 147] width 28 height 17
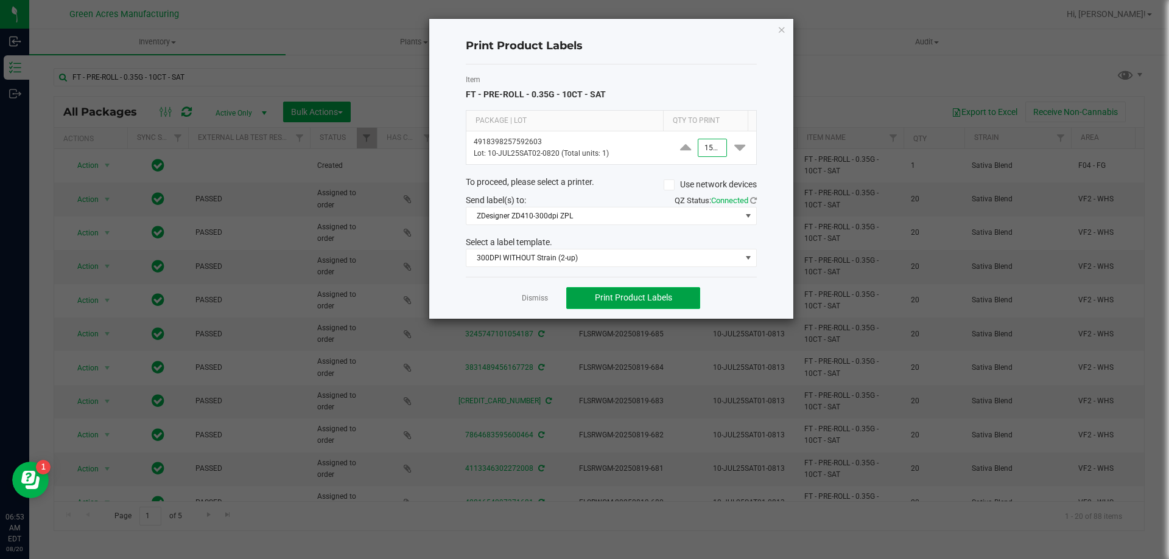
type input "1,500"
click at [626, 301] on span "Print Product Labels" at bounding box center [633, 298] width 77 height 10
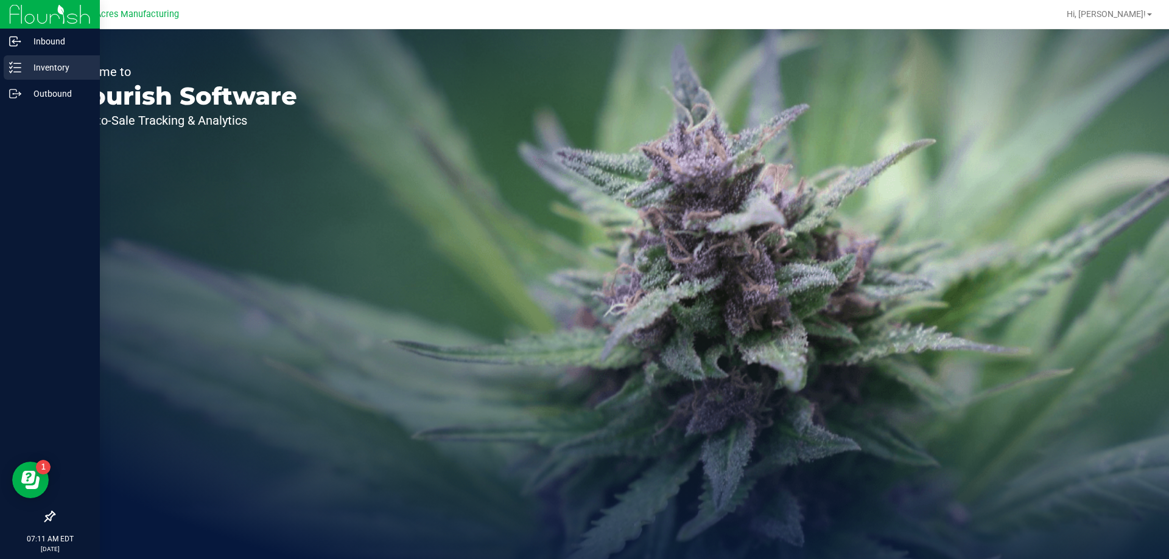
click at [39, 65] on p "Inventory" at bounding box center [57, 67] width 73 height 15
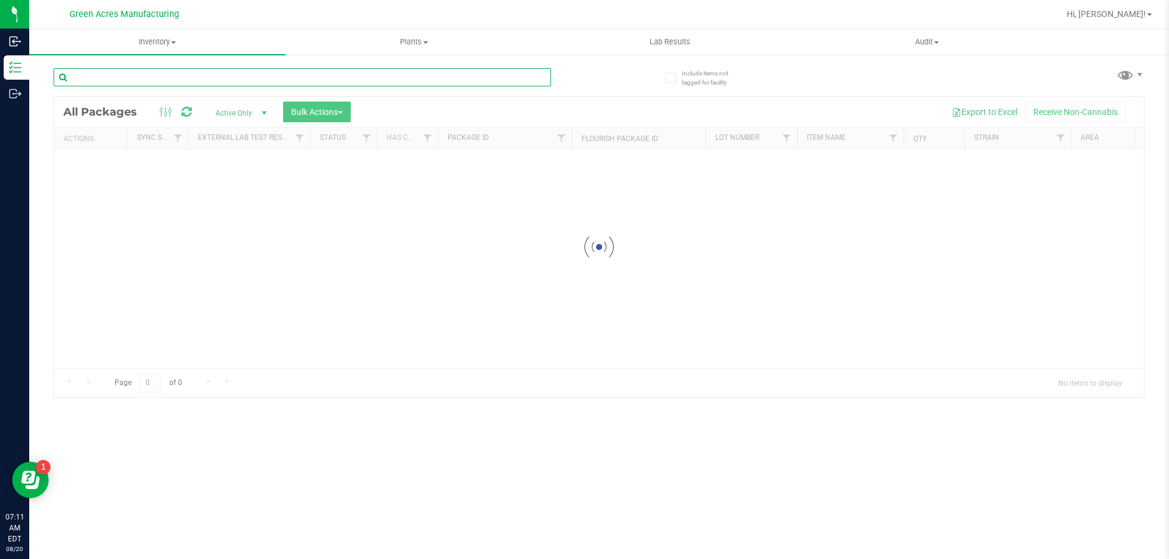
click at [170, 74] on input "text" at bounding box center [302, 77] width 497 height 18
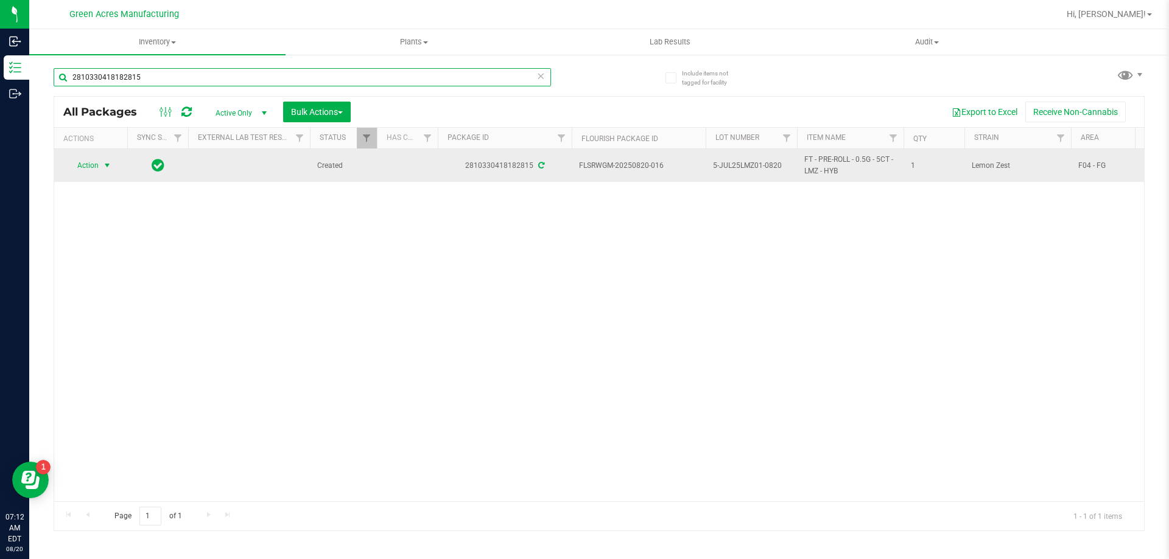
type input "2810330418182815"
click at [102, 166] on span "select" at bounding box center [107, 165] width 15 height 17
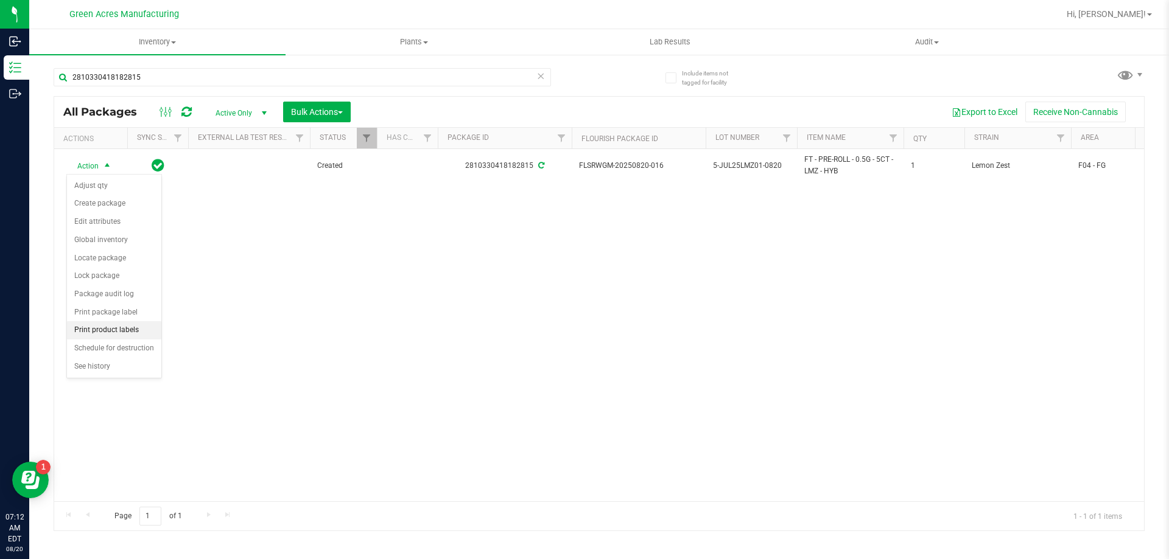
click at [103, 330] on li "Print product labels" at bounding box center [114, 330] width 94 height 18
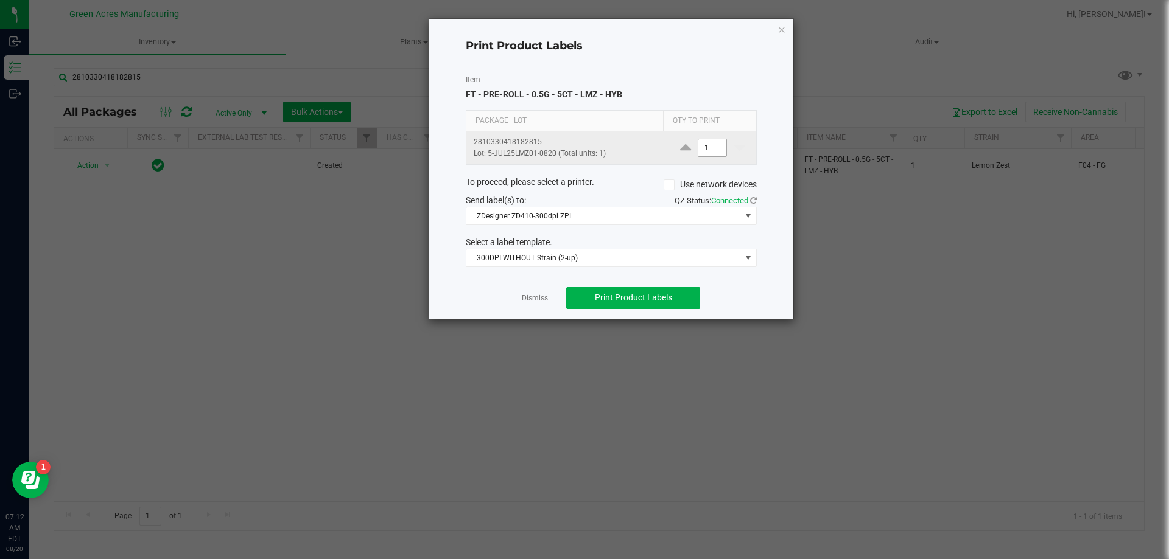
click at [702, 147] on input "1" at bounding box center [712, 147] width 28 height 17
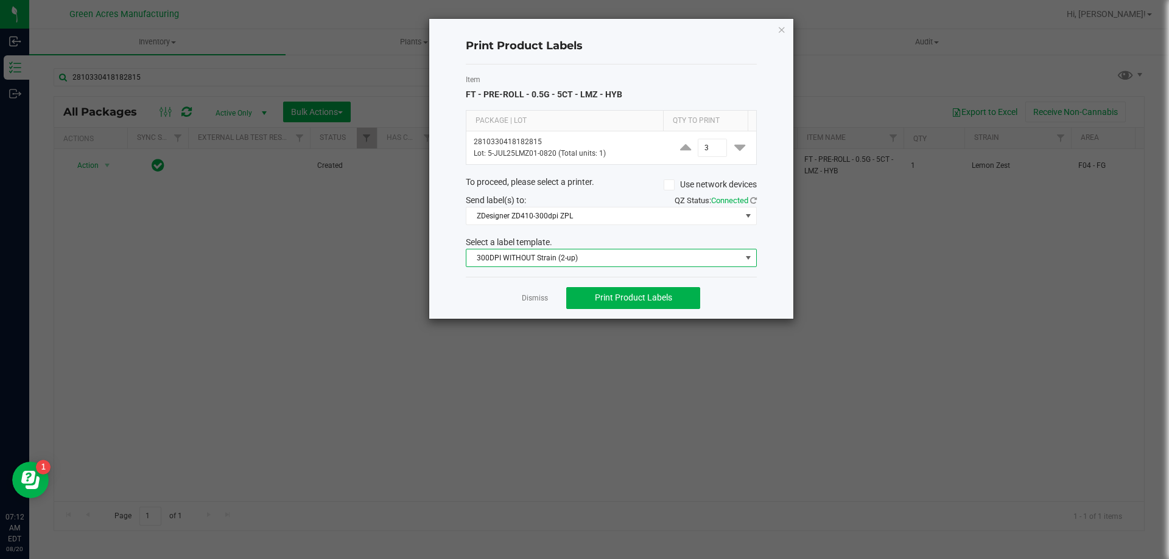
click at [677, 253] on span "300DPI WITHOUT Strain (2-up)" at bounding box center [603, 258] width 274 height 17
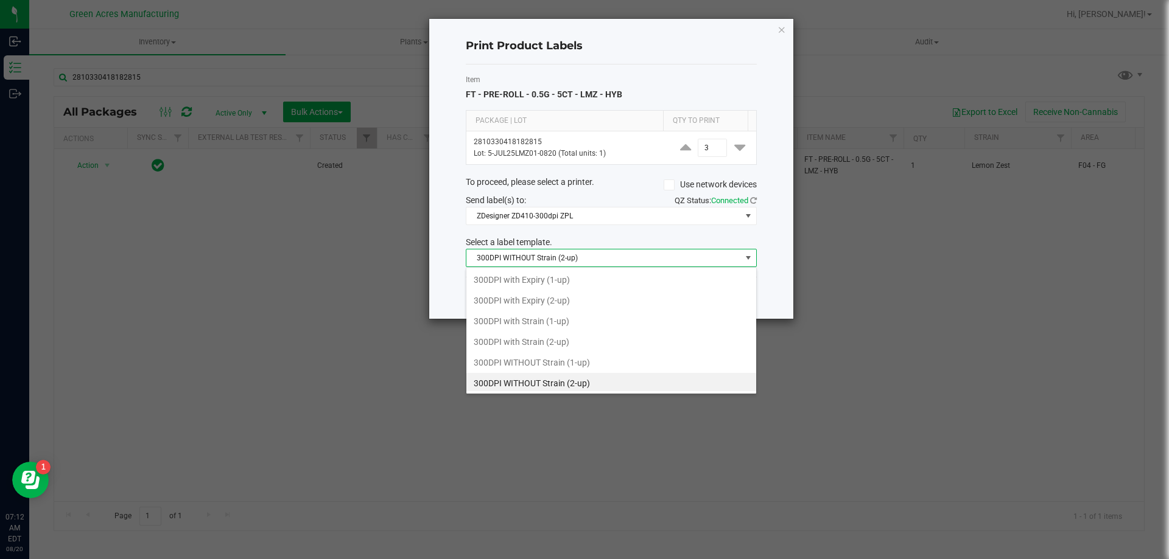
scroll to position [18, 291]
click at [534, 345] on li "300DPI with Strain (2-up)" at bounding box center [611, 339] width 290 height 21
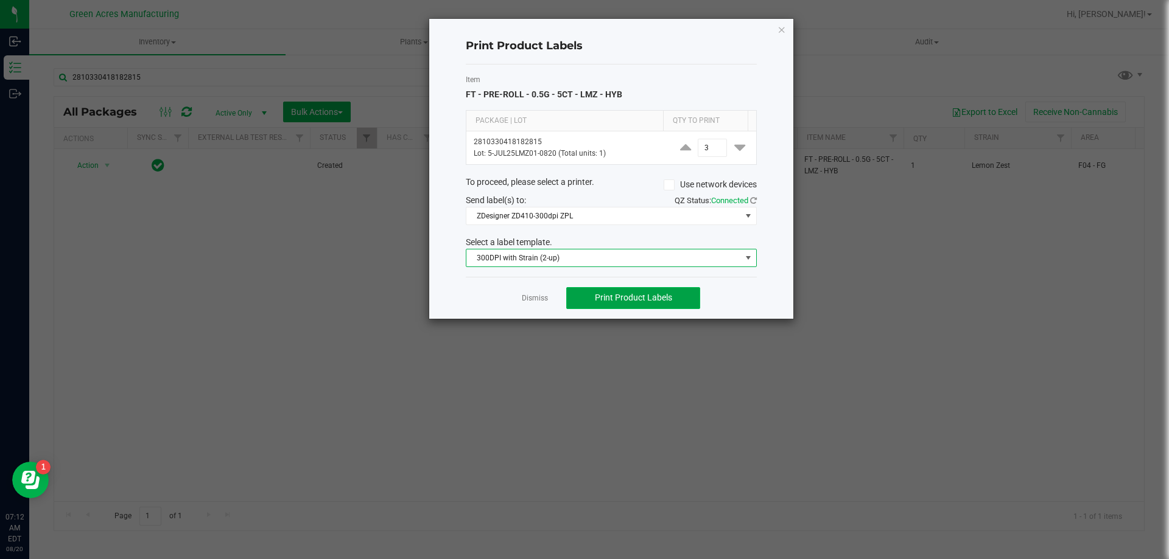
click at [637, 301] on span "Print Product Labels" at bounding box center [633, 298] width 77 height 10
click at [712, 209] on span "ZDesigner ZD410-300dpi ZPL" at bounding box center [603, 216] width 274 height 17
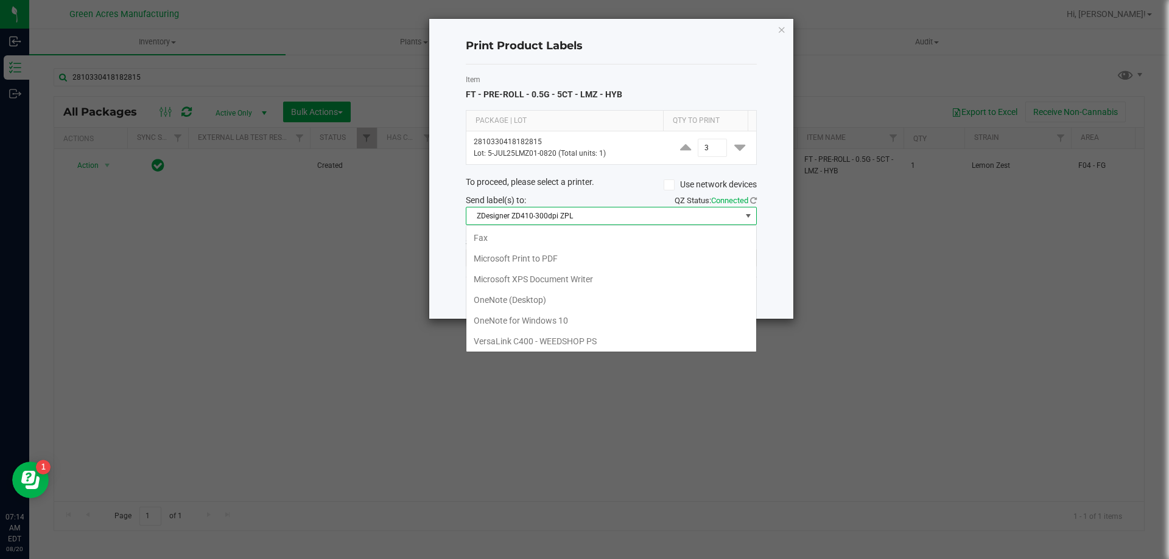
scroll to position [44, 0]
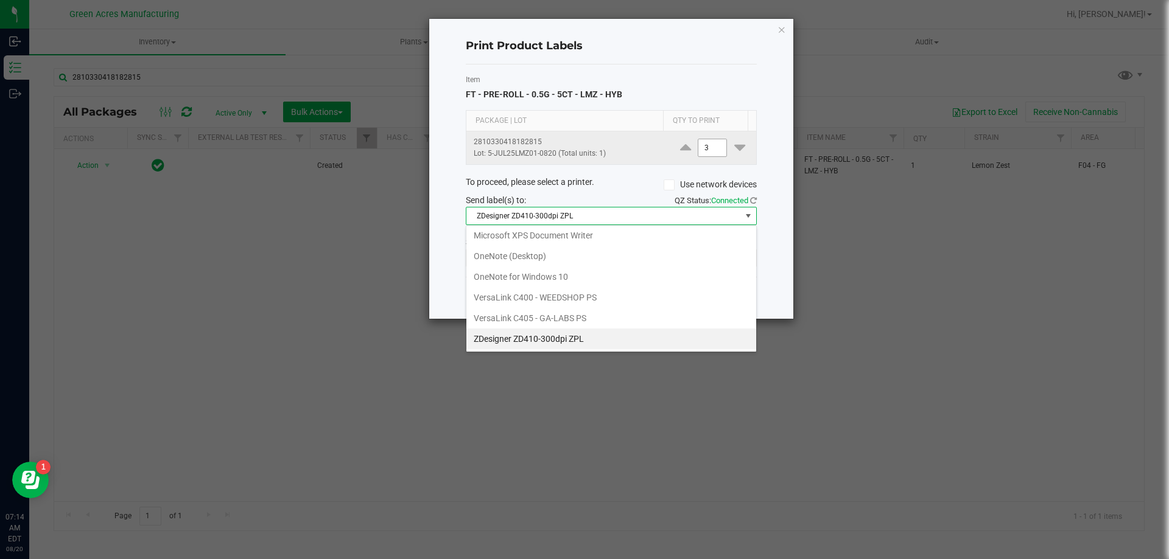
click at [707, 145] on input "3" at bounding box center [712, 147] width 28 height 17
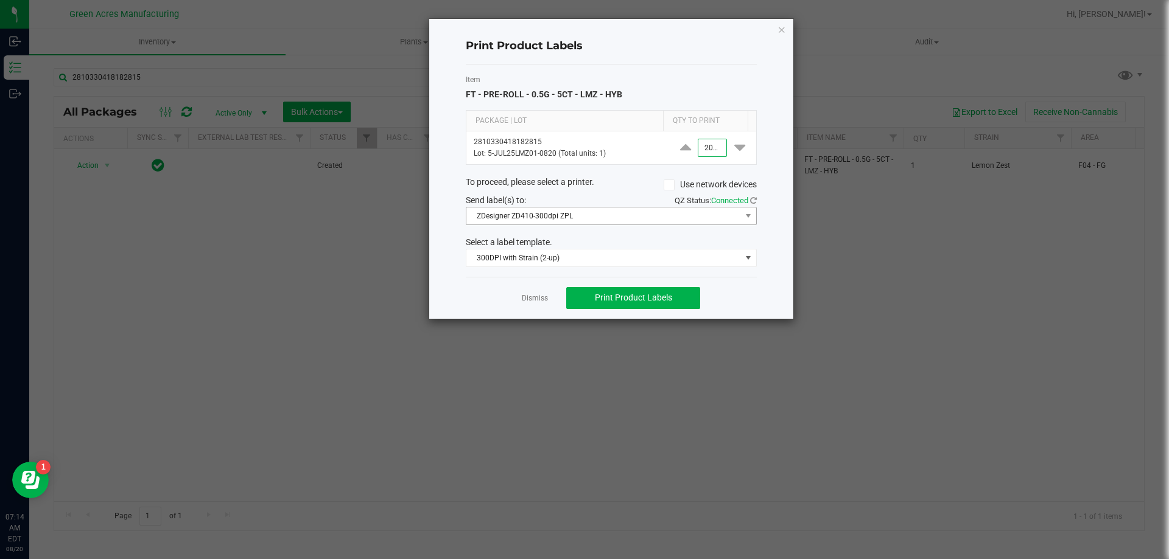
scroll to position [0, 1]
type input "2,000"
click at [606, 288] on button "Print Product Labels" at bounding box center [633, 298] width 134 height 22
